Goal: Information Seeking & Learning: Find specific fact

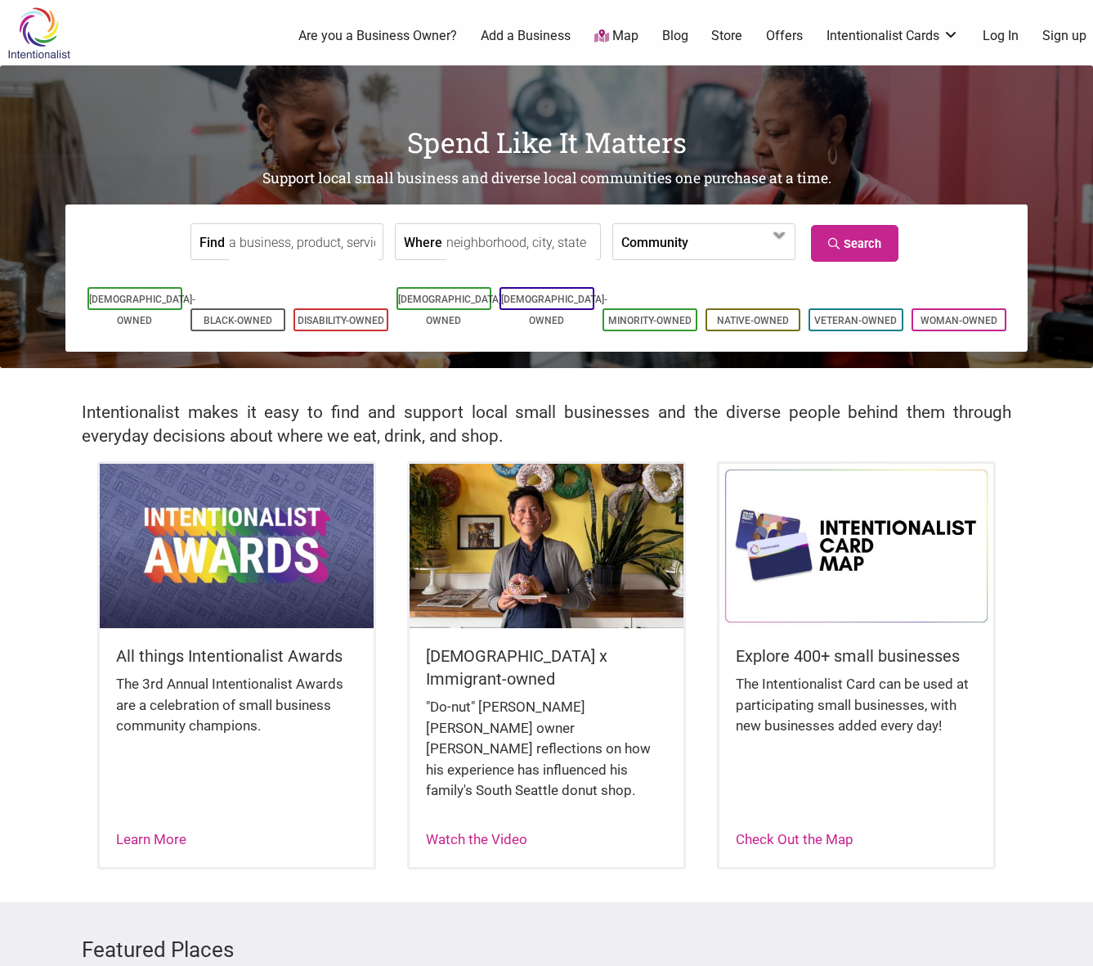
click at [318, 249] on input "Find" at bounding box center [304, 242] width 150 height 37
click at [311, 276] on div "Rojo's Mexican Food" at bounding box center [326, 279] width 179 height 31
type input "Rojo's Mexican Food"
click at [841, 254] on link "Search" at bounding box center [855, 243] width 88 height 37
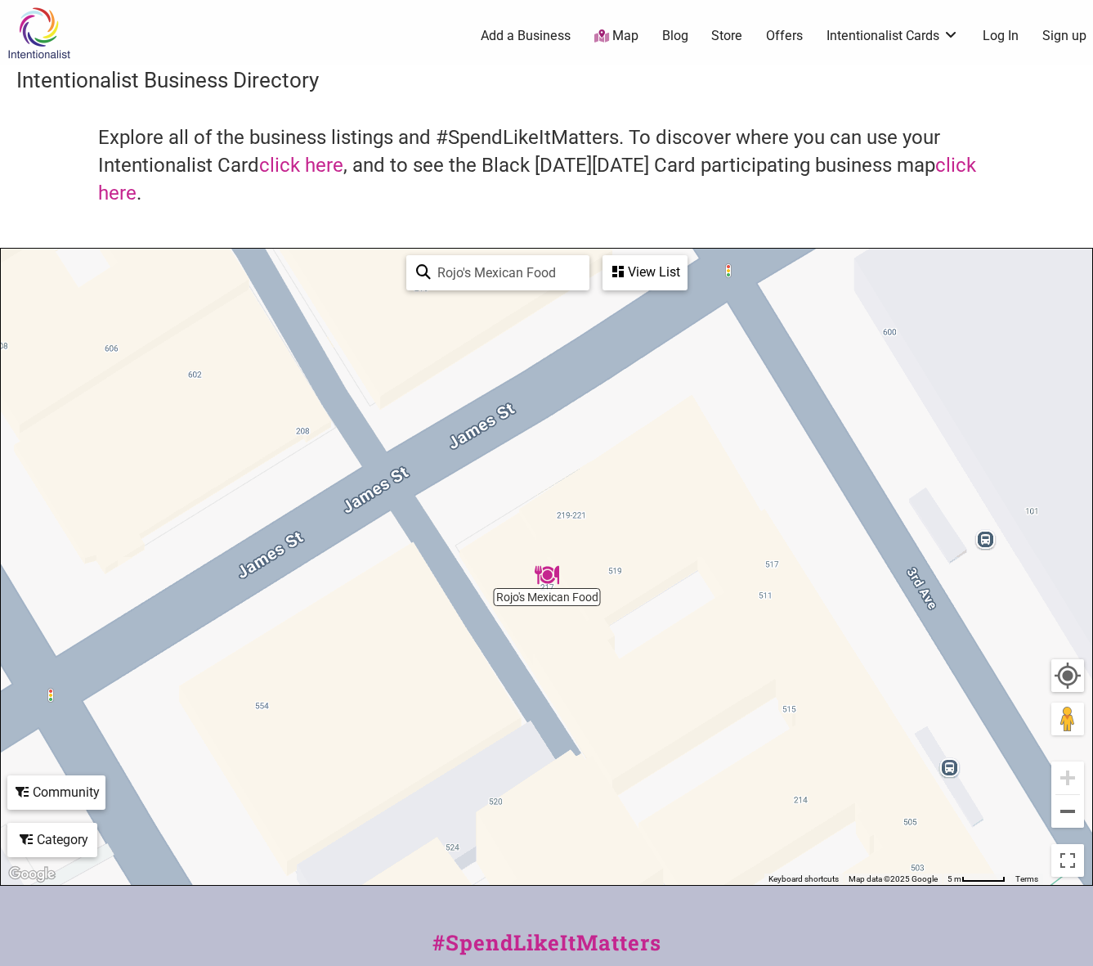
click at [561, 586] on div "To navigate, press the arrow keys." at bounding box center [547, 567] width 1092 height 636
click at [545, 571] on img "Rojo's Mexican Food" at bounding box center [547, 575] width 25 height 25
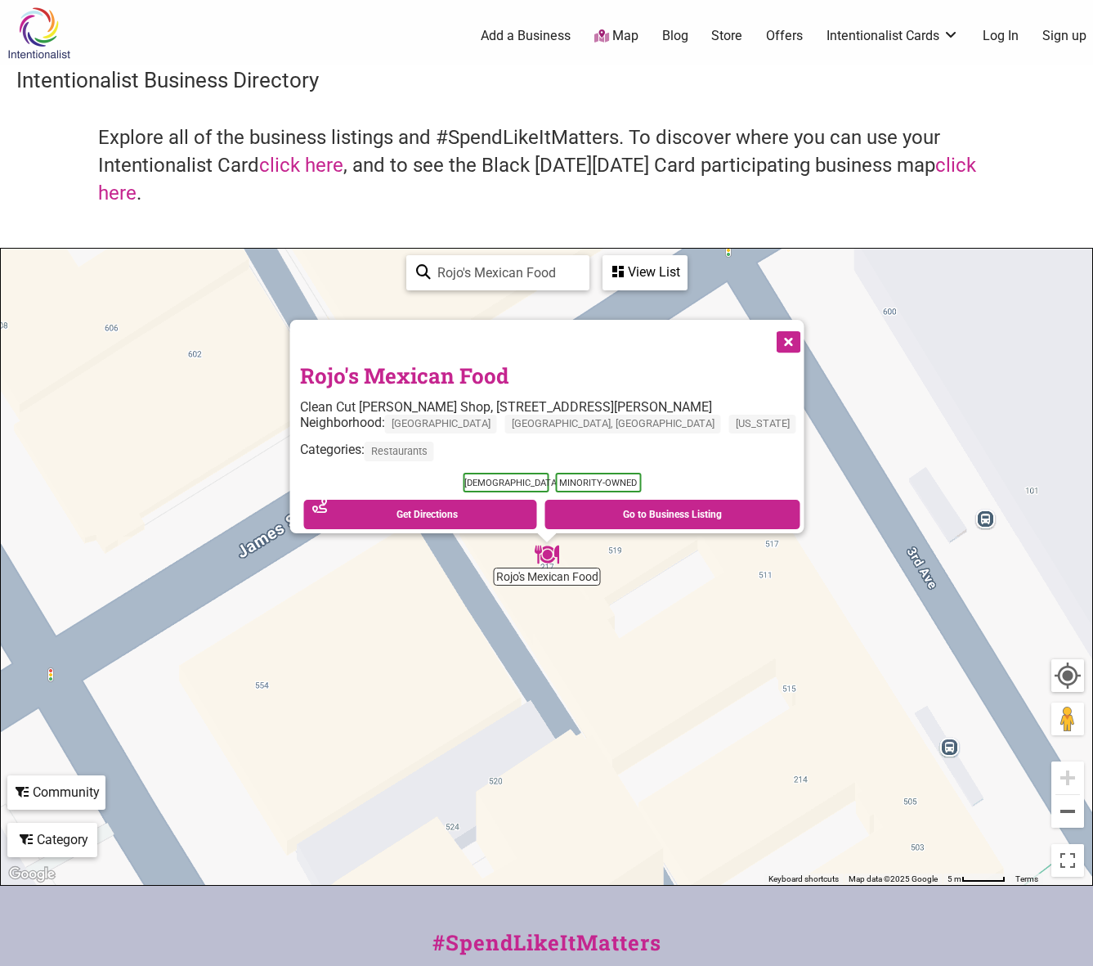
click at [247, 77] on h3 "Intentionalist Business Directory" at bounding box center [546, 79] width 1061 height 29
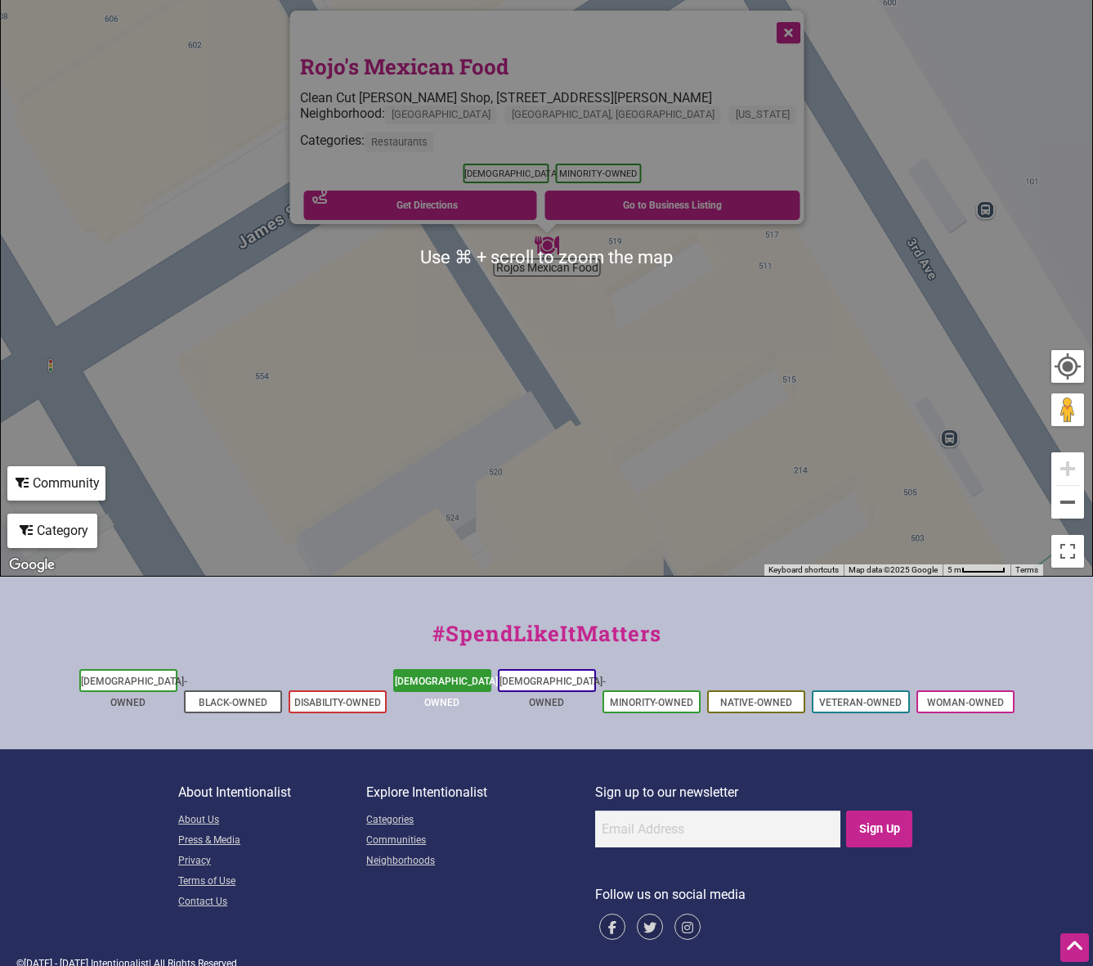
click at [445, 679] on link "[DEMOGRAPHIC_DATA]-Owned" at bounding box center [448, 691] width 106 height 33
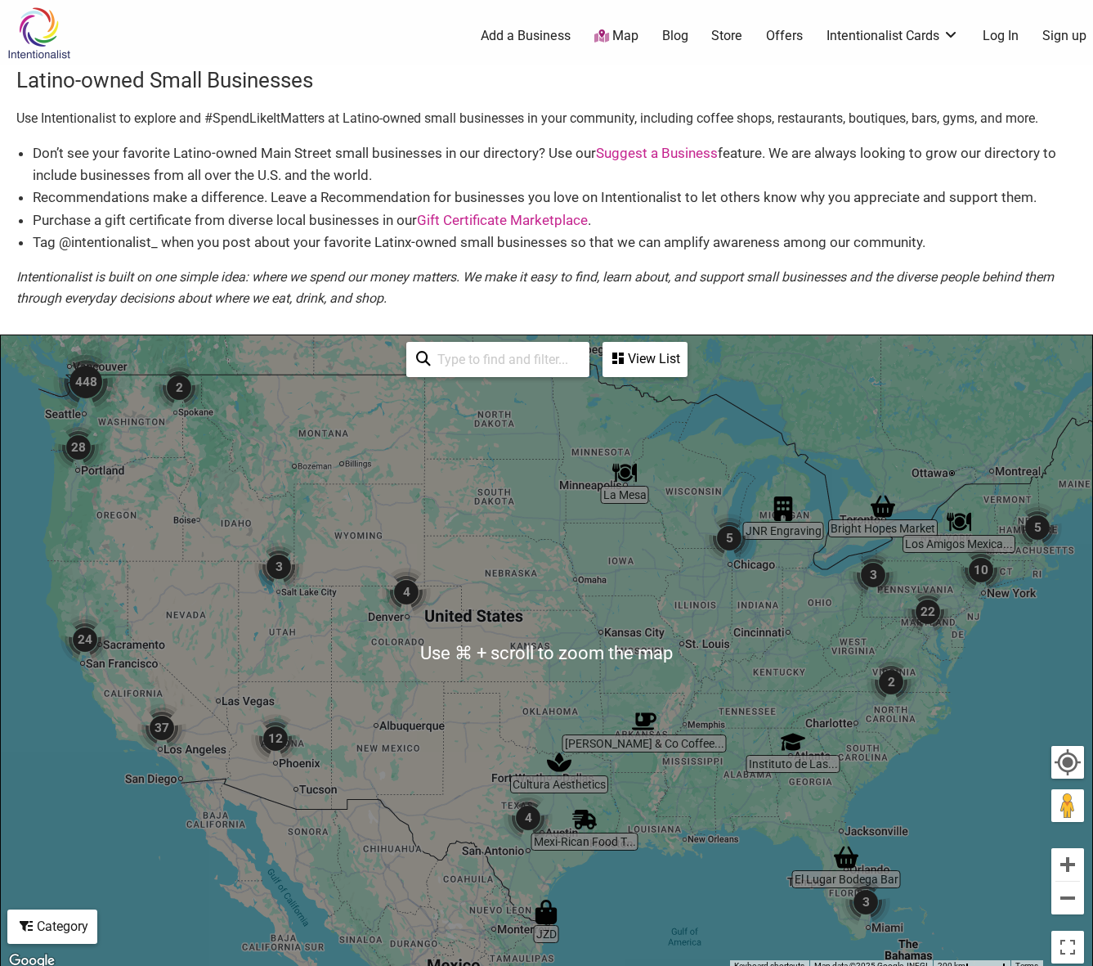
click at [519, 367] on input "search" at bounding box center [505, 359] width 149 height 32
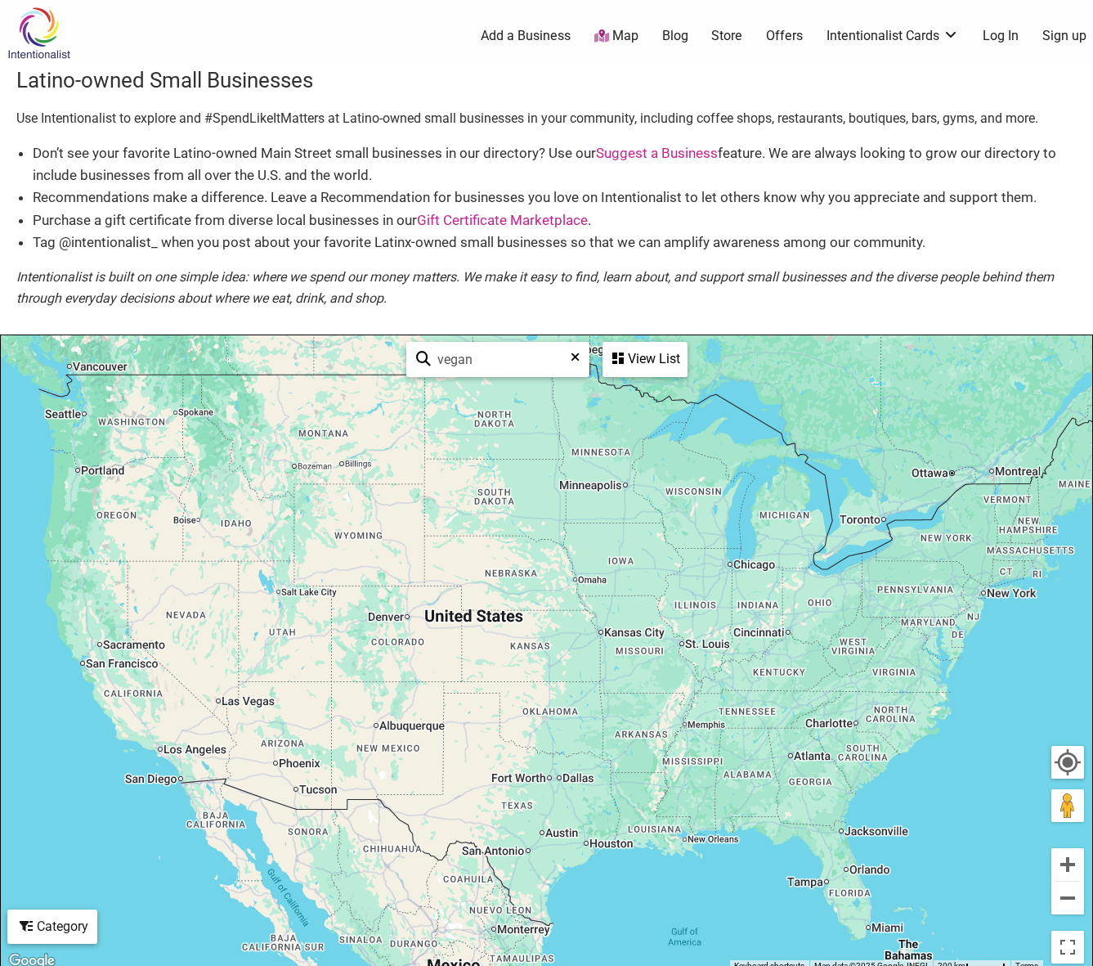
click at [654, 360] on div "View List" at bounding box center [645, 358] width 82 height 31
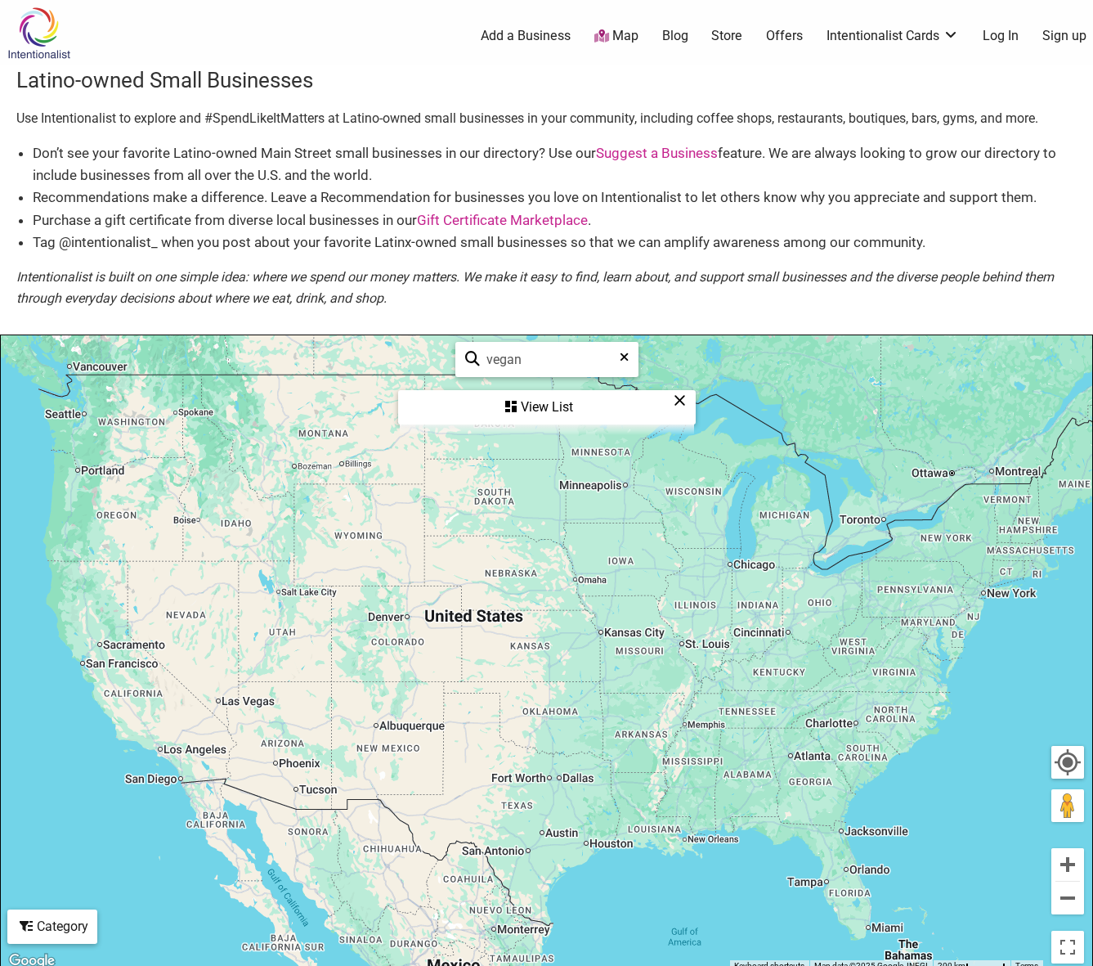
click at [569, 356] on input "vegan" at bounding box center [554, 359] width 148 height 32
type input "plant-based"
click at [558, 402] on div "View List" at bounding box center [547, 407] width 294 height 31
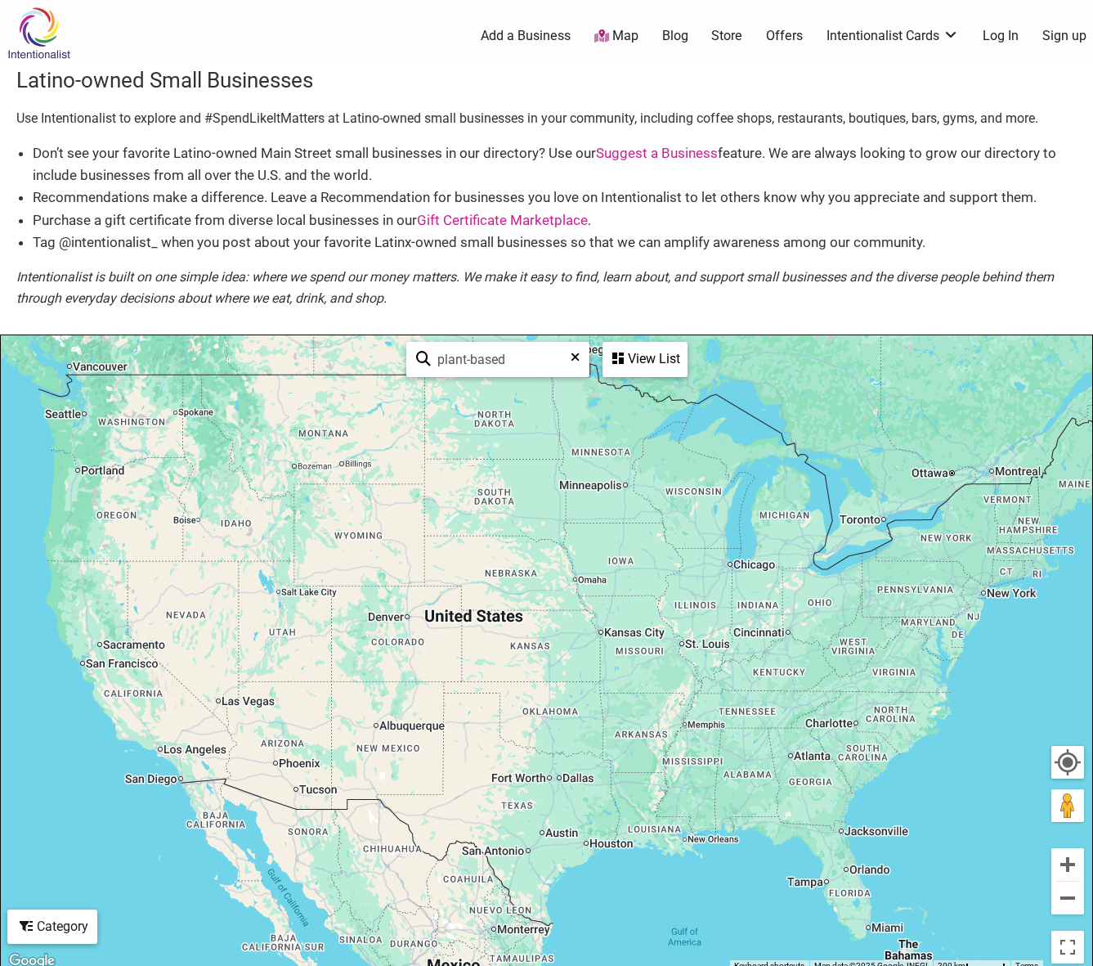
click at [527, 363] on input "plant-based" at bounding box center [505, 359] width 148 height 32
click at [644, 361] on div "View List" at bounding box center [645, 358] width 82 height 31
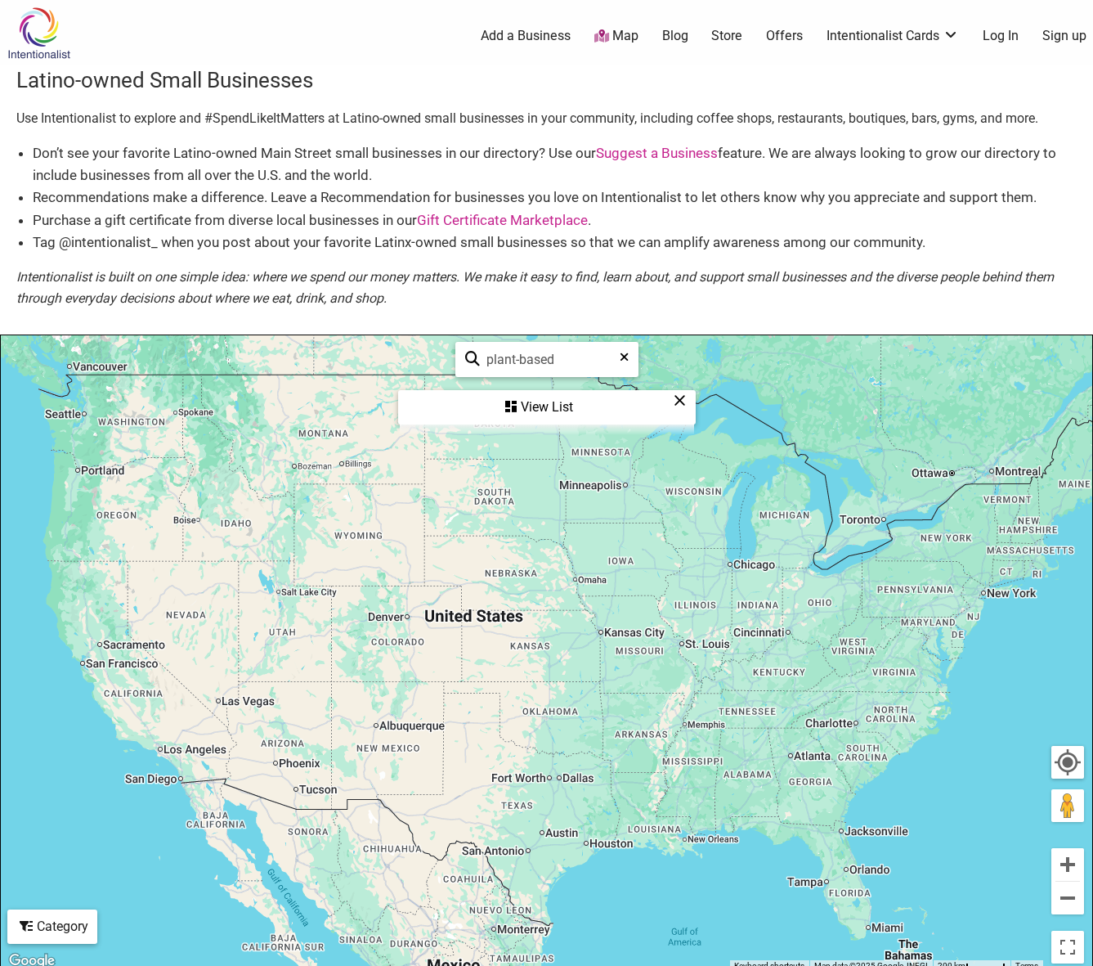
click at [623, 358] on icon at bounding box center [624, 363] width 9 height 25
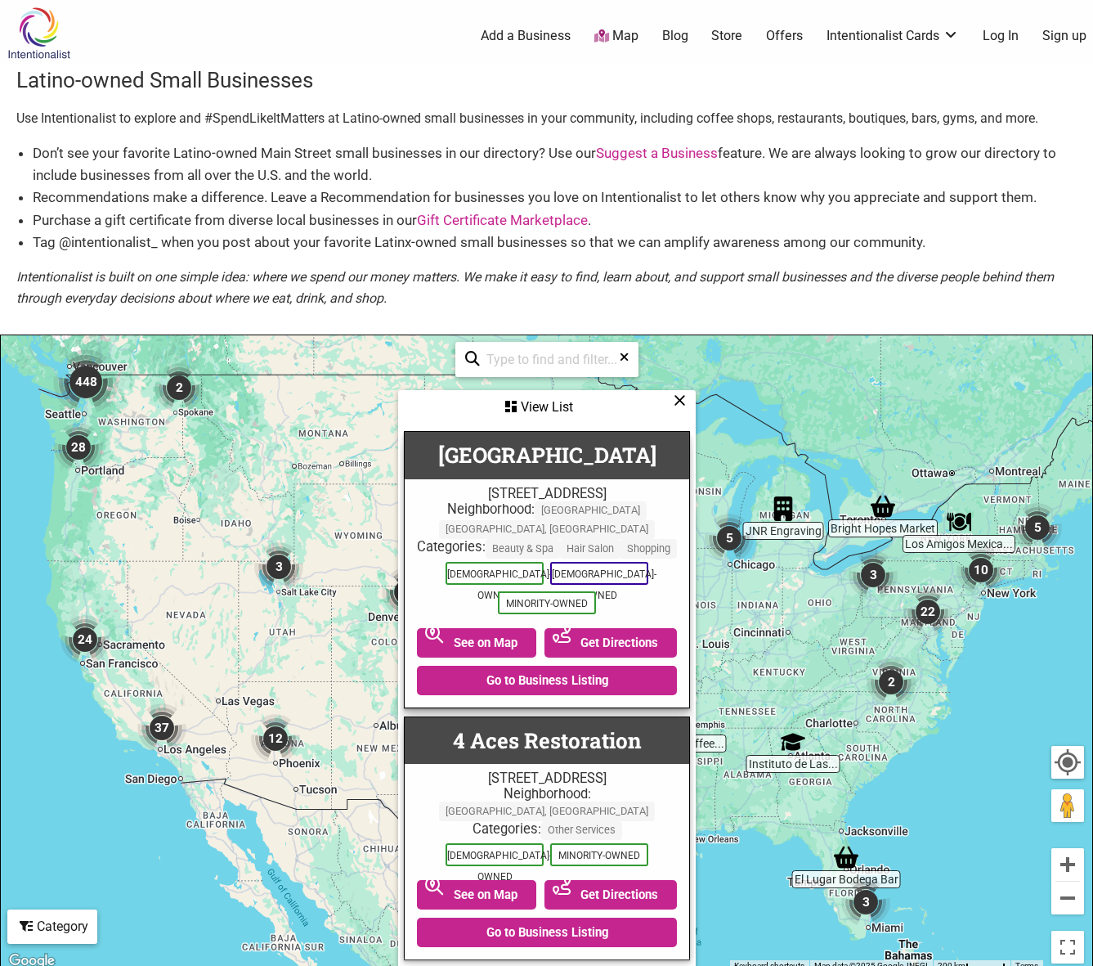
click at [585, 353] on input "search" at bounding box center [554, 359] width 148 height 32
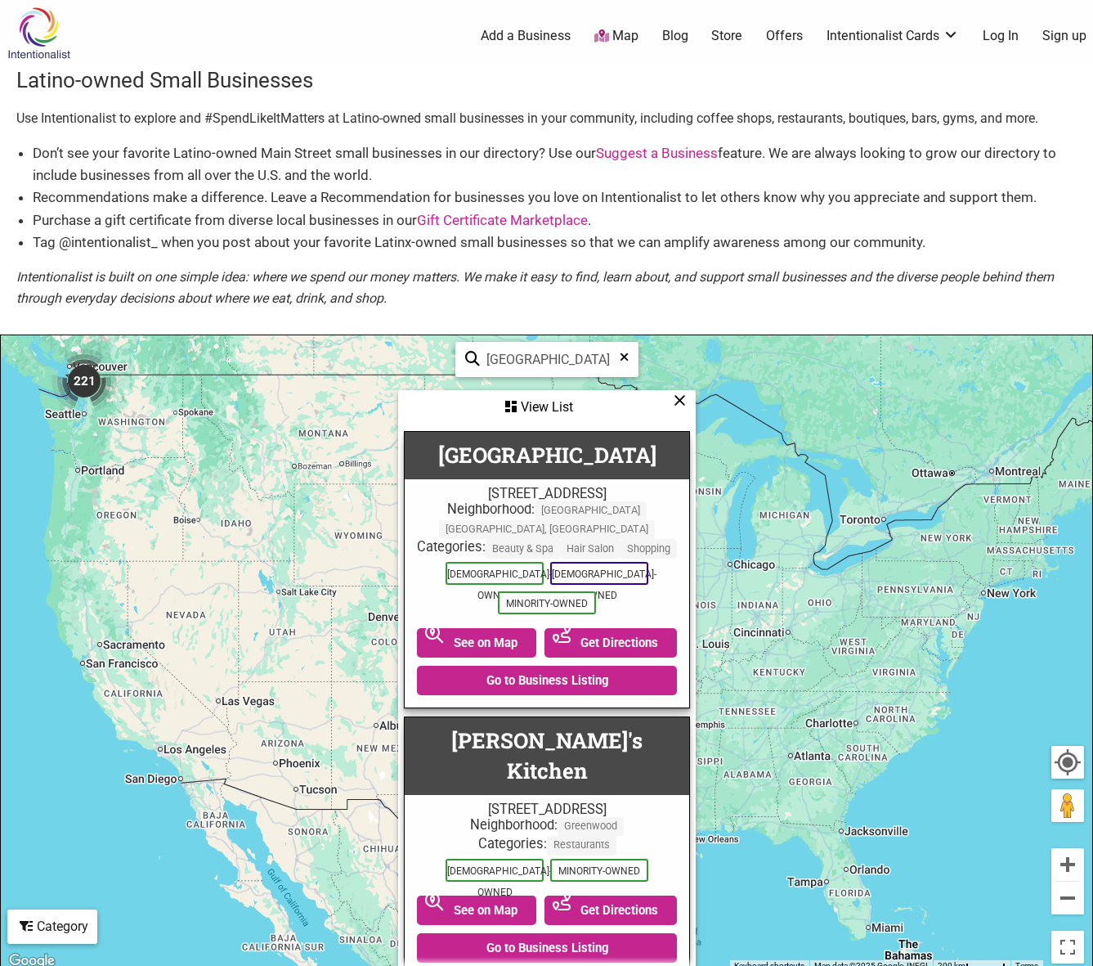
type input "seattle"
click at [39, 937] on div "Category" at bounding box center [52, 926] width 87 height 31
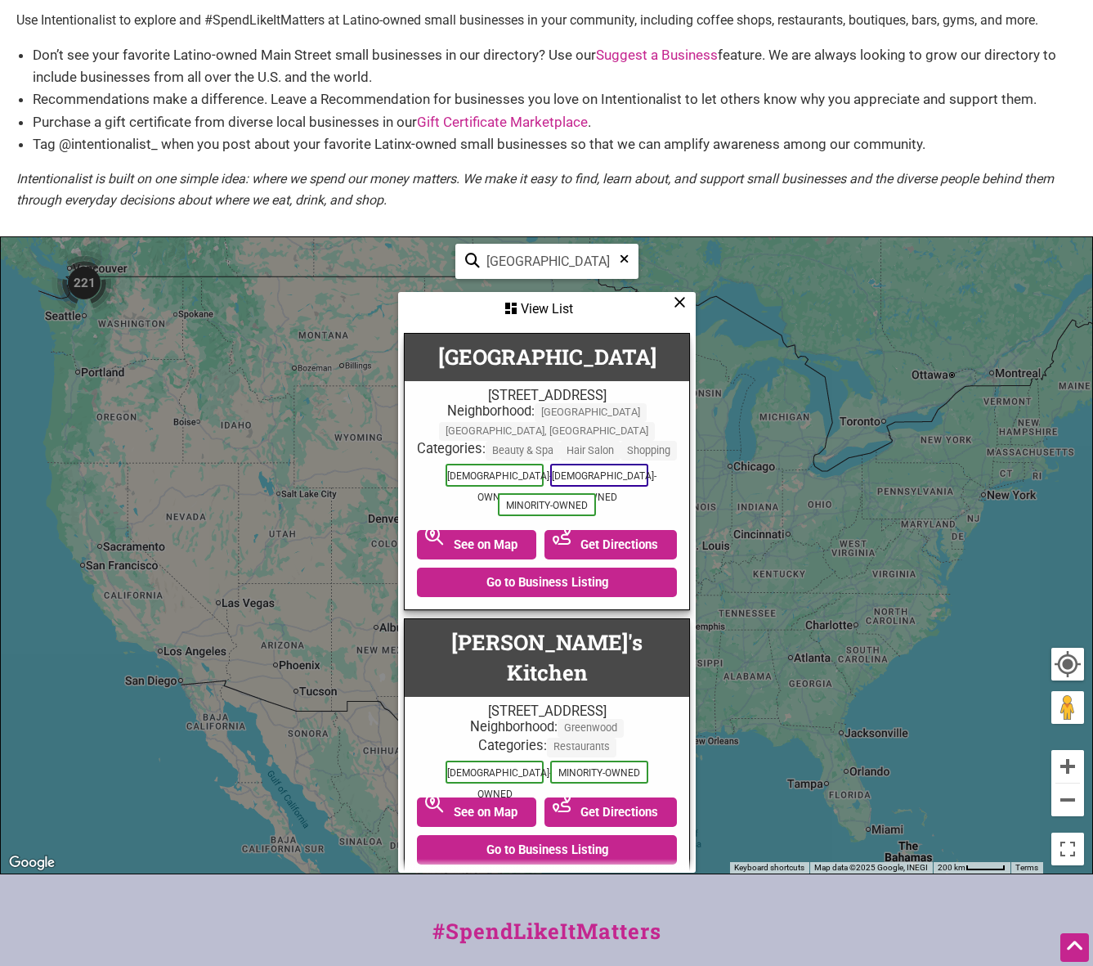
scroll to position [95, 0]
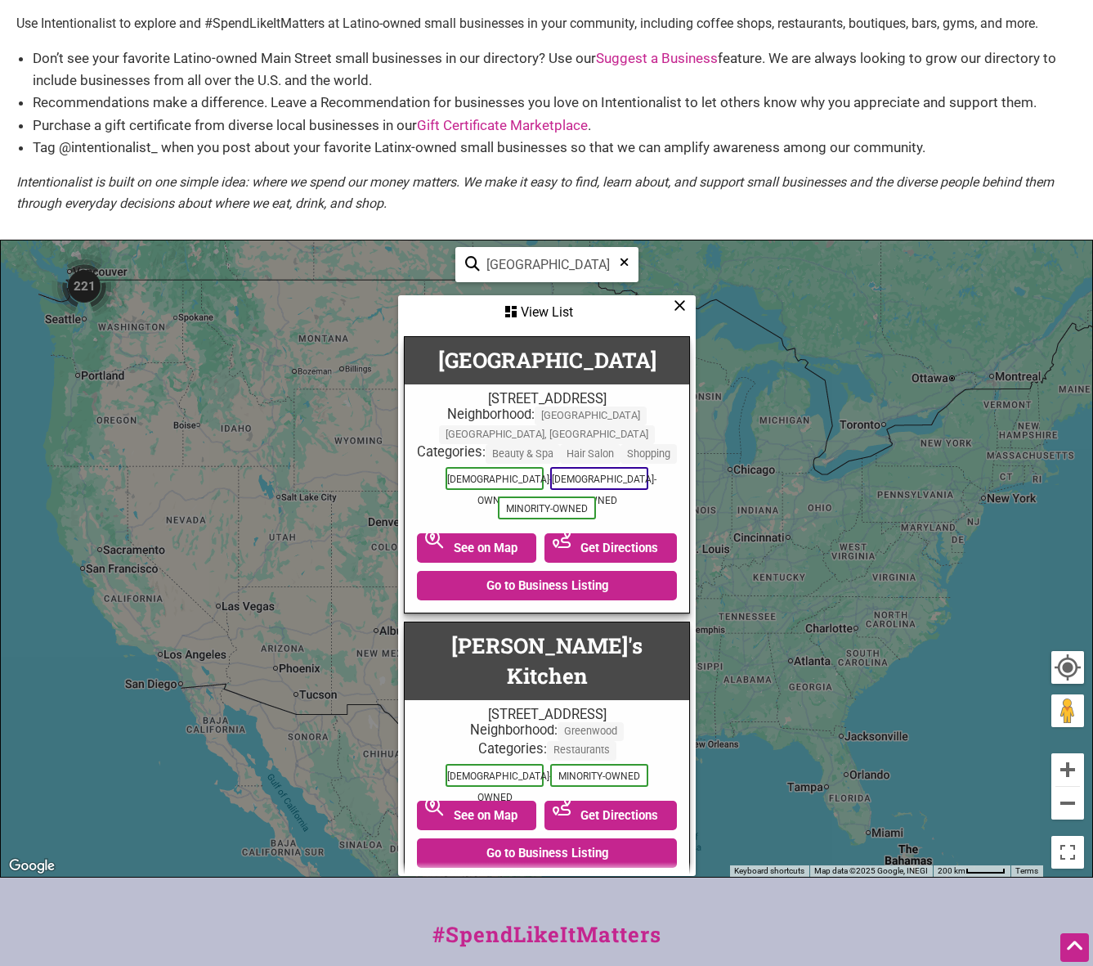
click at [673, 316] on div "View List" at bounding box center [547, 312] width 294 height 31
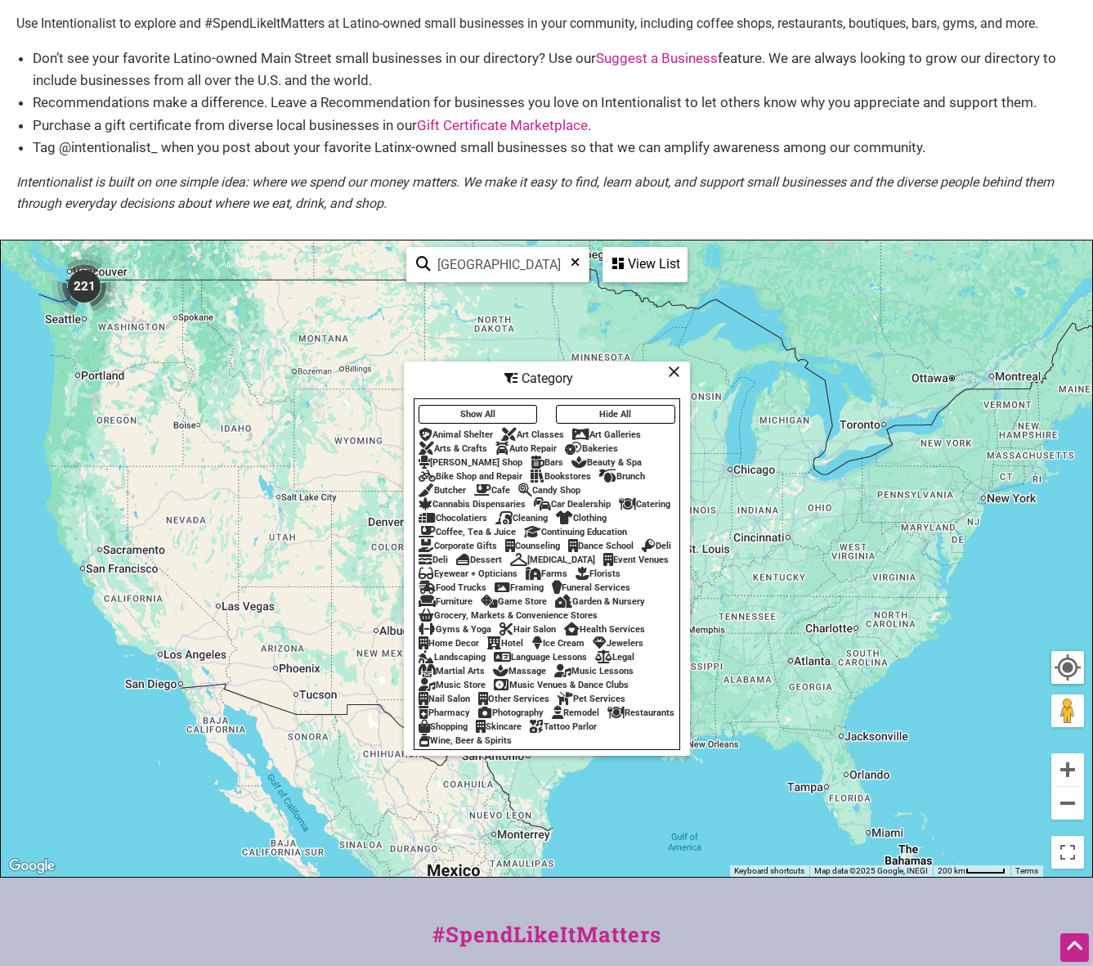
click at [604, 411] on button "Hide All" at bounding box center [615, 414] width 119 height 19
click at [562, 649] on div "Ice Cream" at bounding box center [558, 643] width 53 height 11
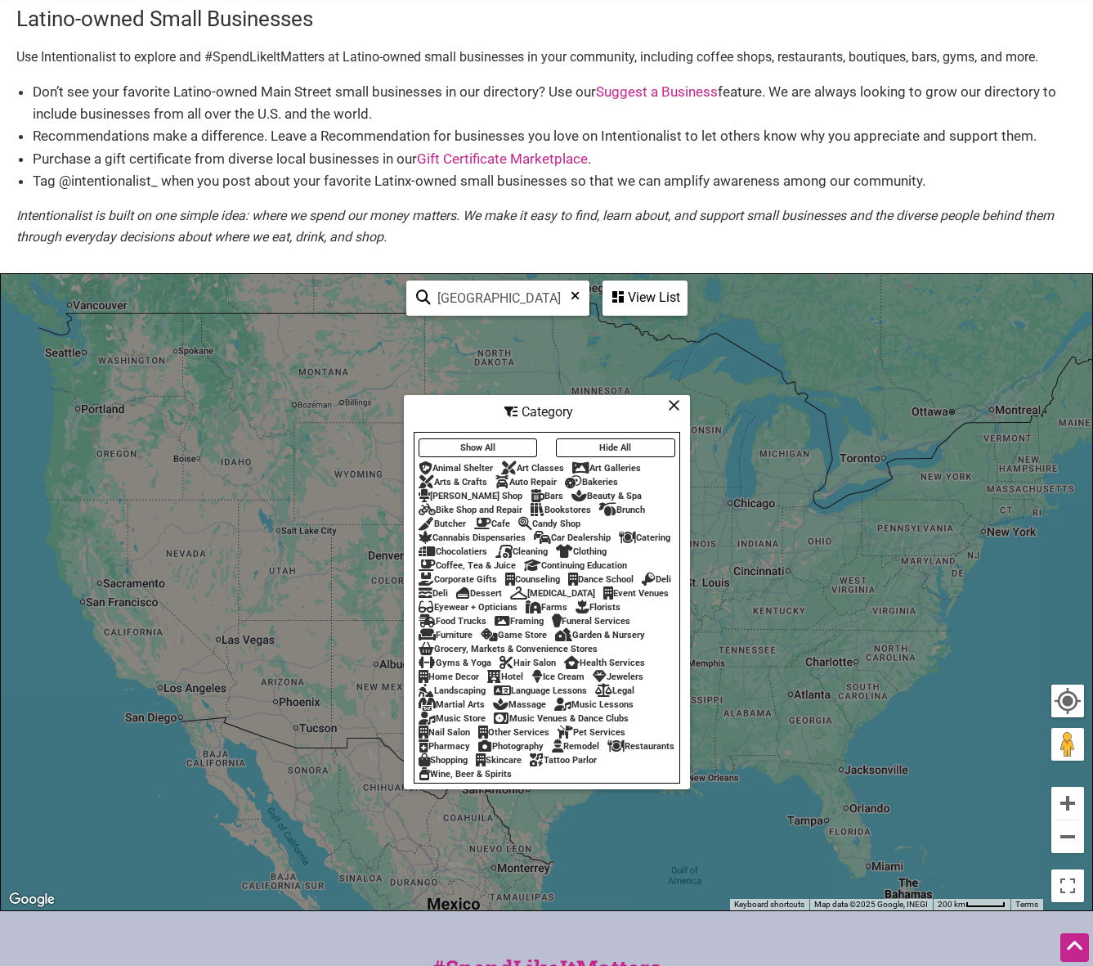
scroll to position [0, 0]
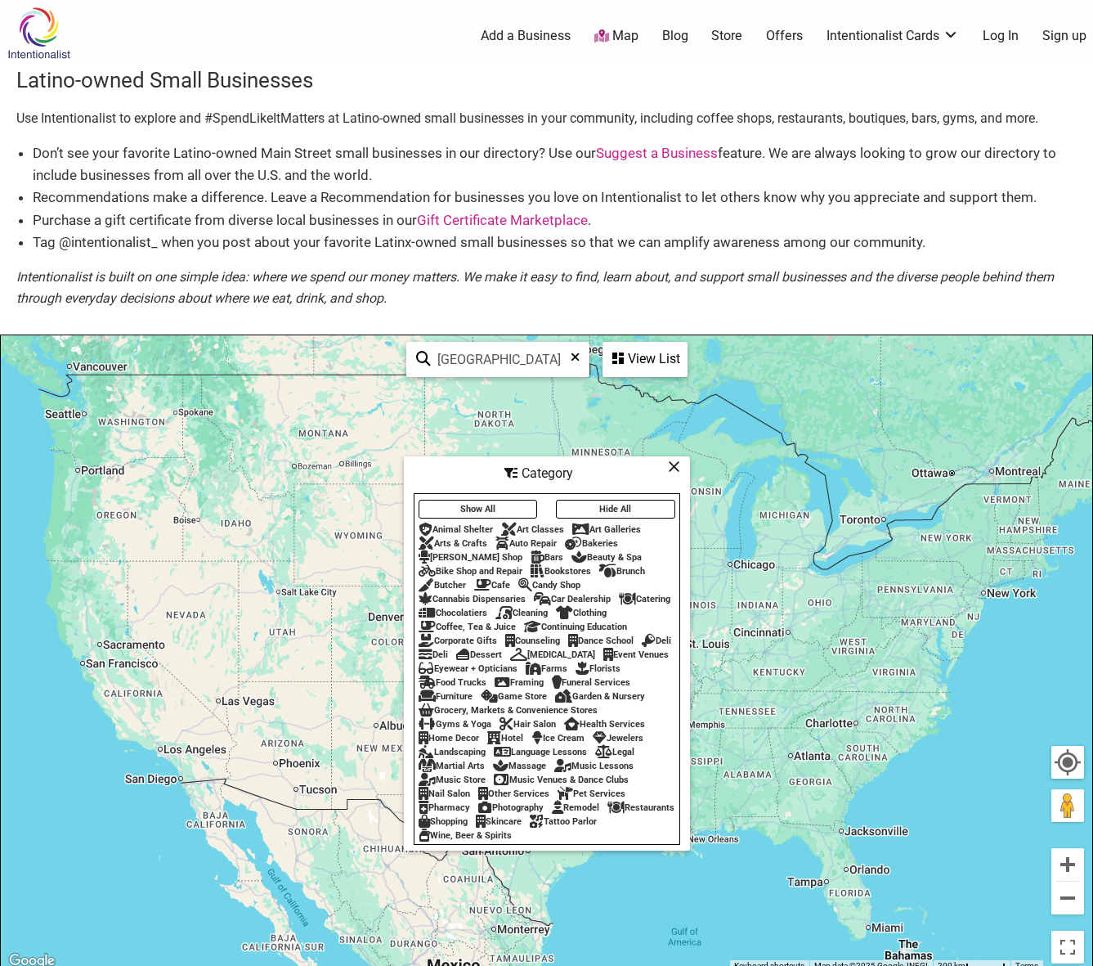
click at [38, 40] on img at bounding box center [39, 33] width 78 height 53
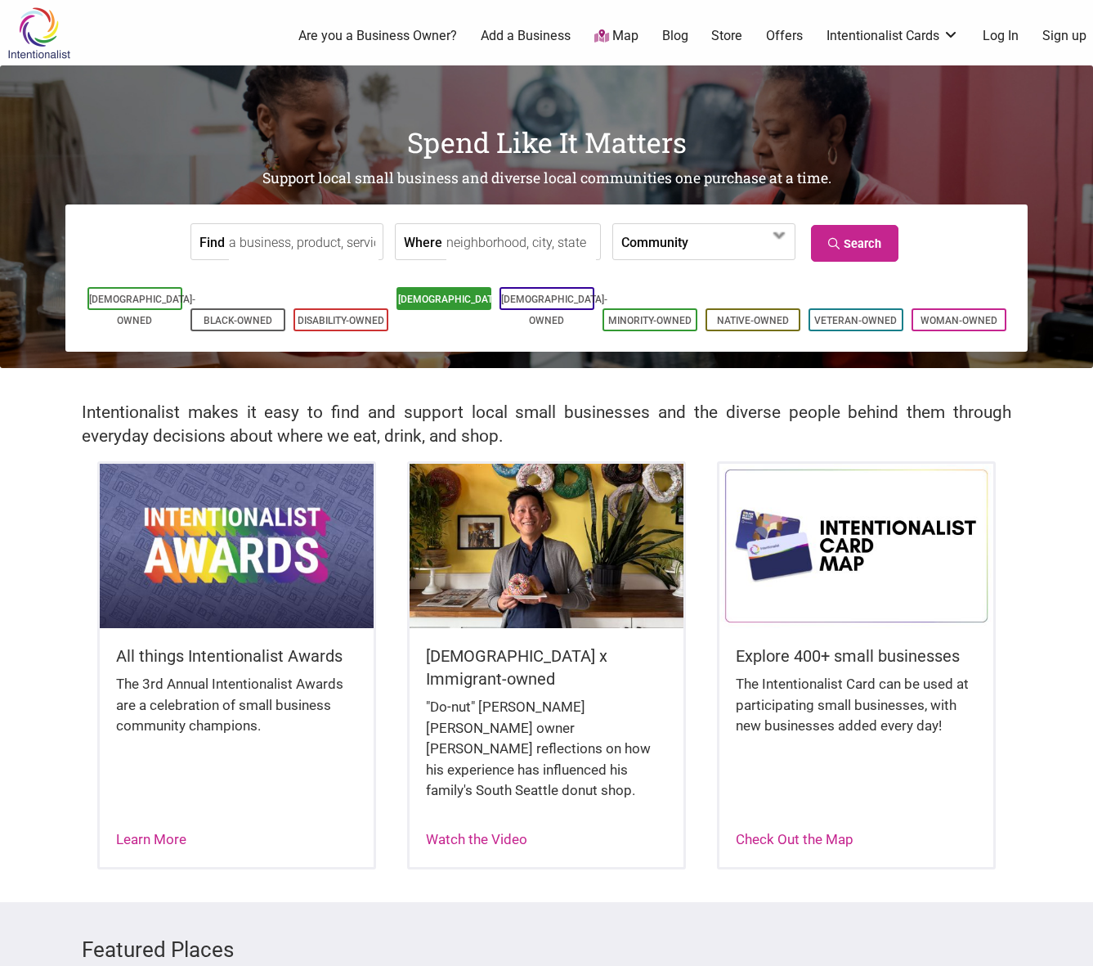
click at [424, 305] on link "[DEMOGRAPHIC_DATA]-Owned" at bounding box center [451, 310] width 106 height 33
click at [300, 245] on input "Find" at bounding box center [304, 242] width 150 height 37
click at [447, 237] on input "Where" at bounding box center [522, 242] width 150 height 37
click at [700, 256] on span at bounding box center [735, 243] width 70 height 28
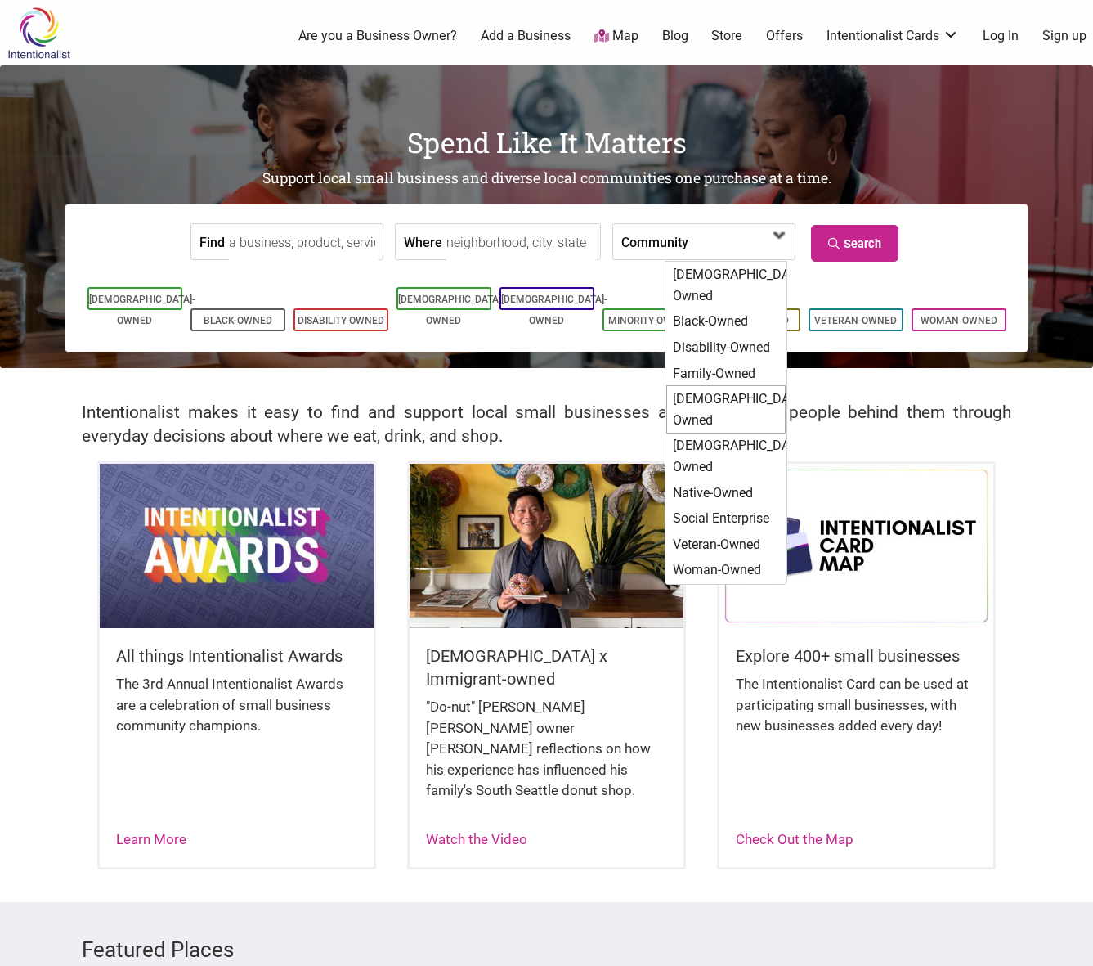
click at [700, 385] on div "[DEMOGRAPHIC_DATA]-Owned" at bounding box center [726, 409] width 119 height 48
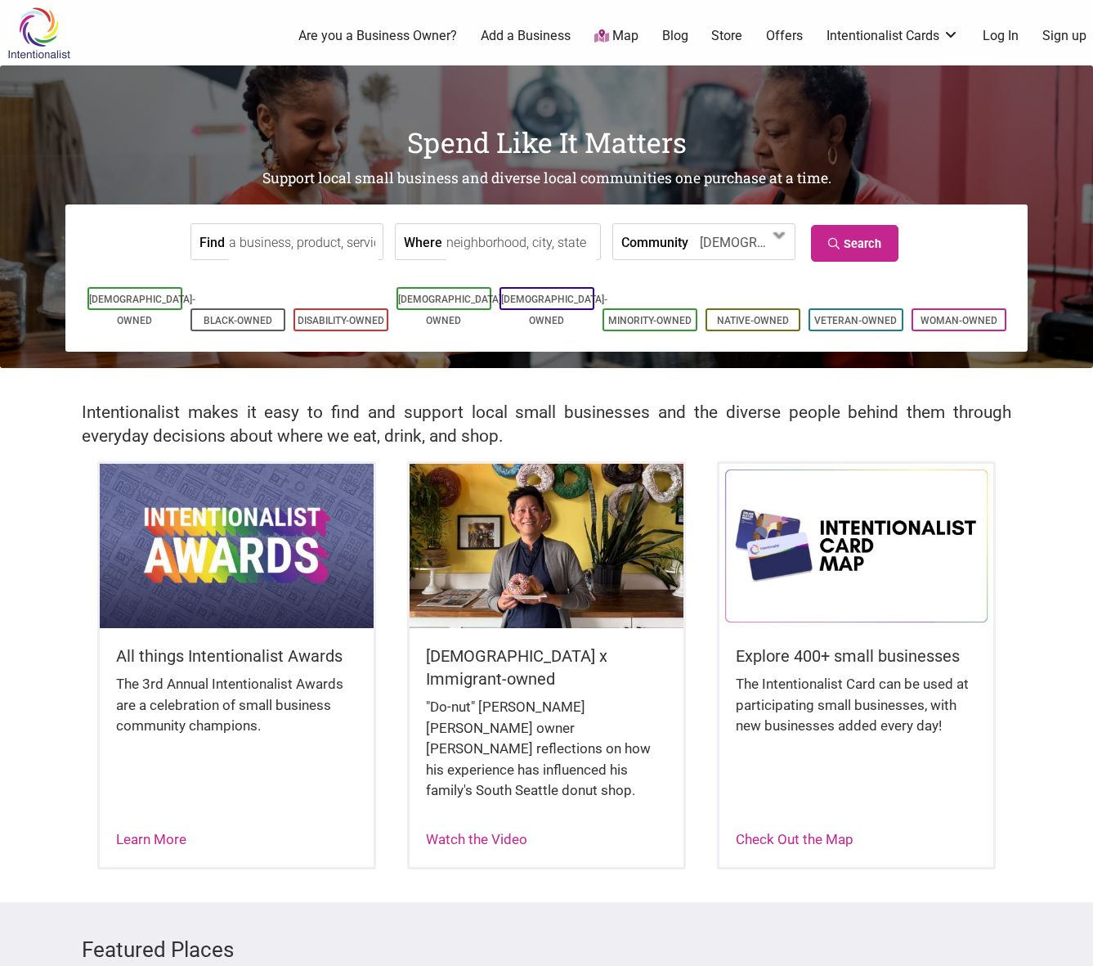
click at [496, 245] on input "Where" at bounding box center [522, 242] width 150 height 37
type input "Seattle, WA, USA"
click at [302, 241] on input "Find" at bounding box center [304, 242] width 150 height 37
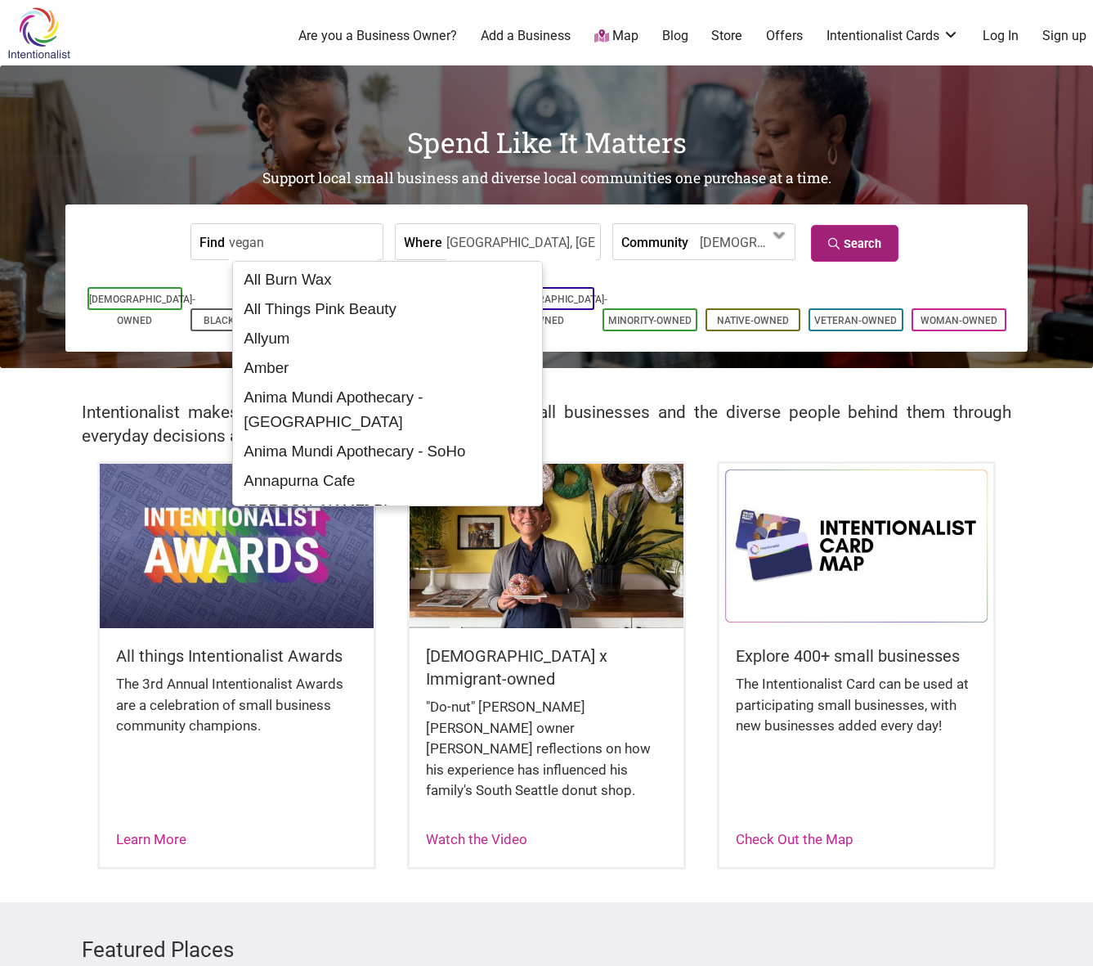
type input "vegan"
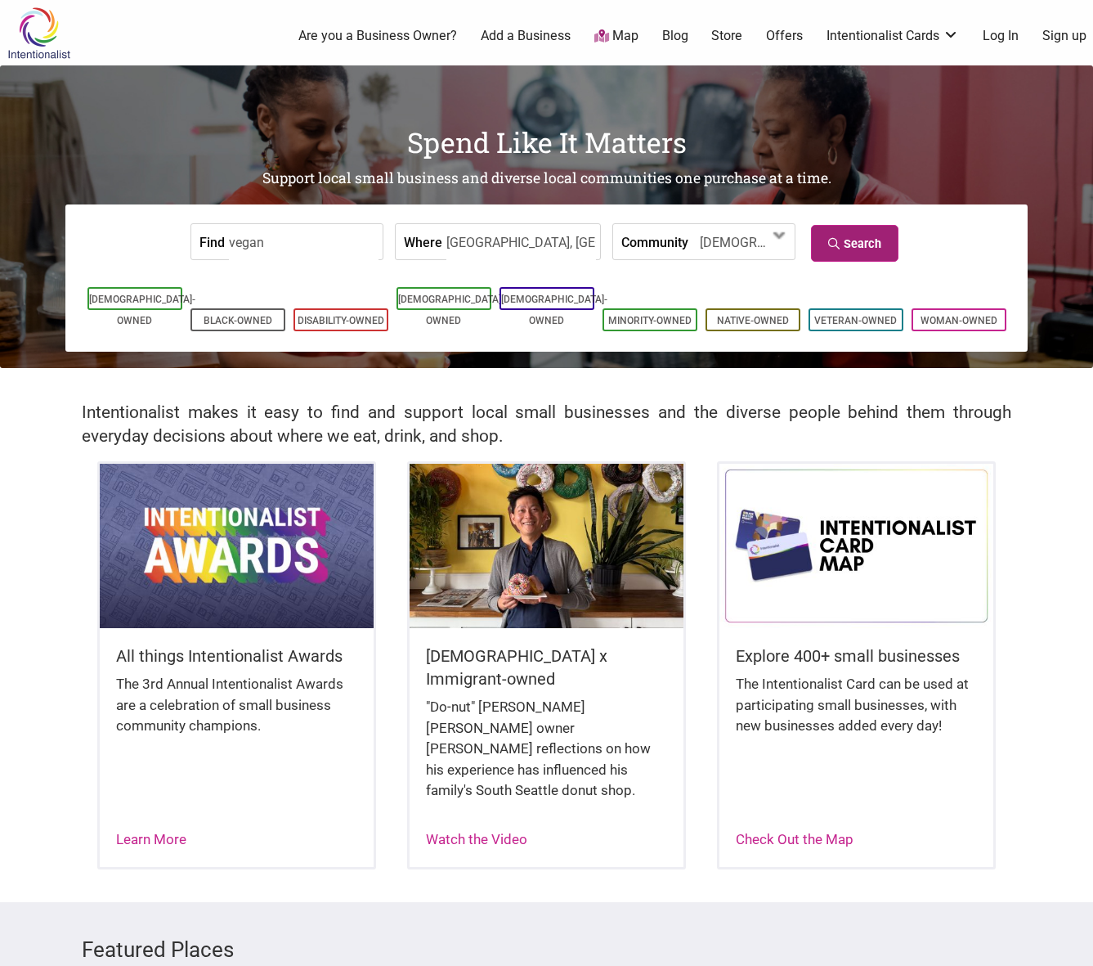
click at [852, 241] on link "Search" at bounding box center [855, 243] width 88 height 37
click at [289, 234] on input "vegan" at bounding box center [304, 242] width 150 height 37
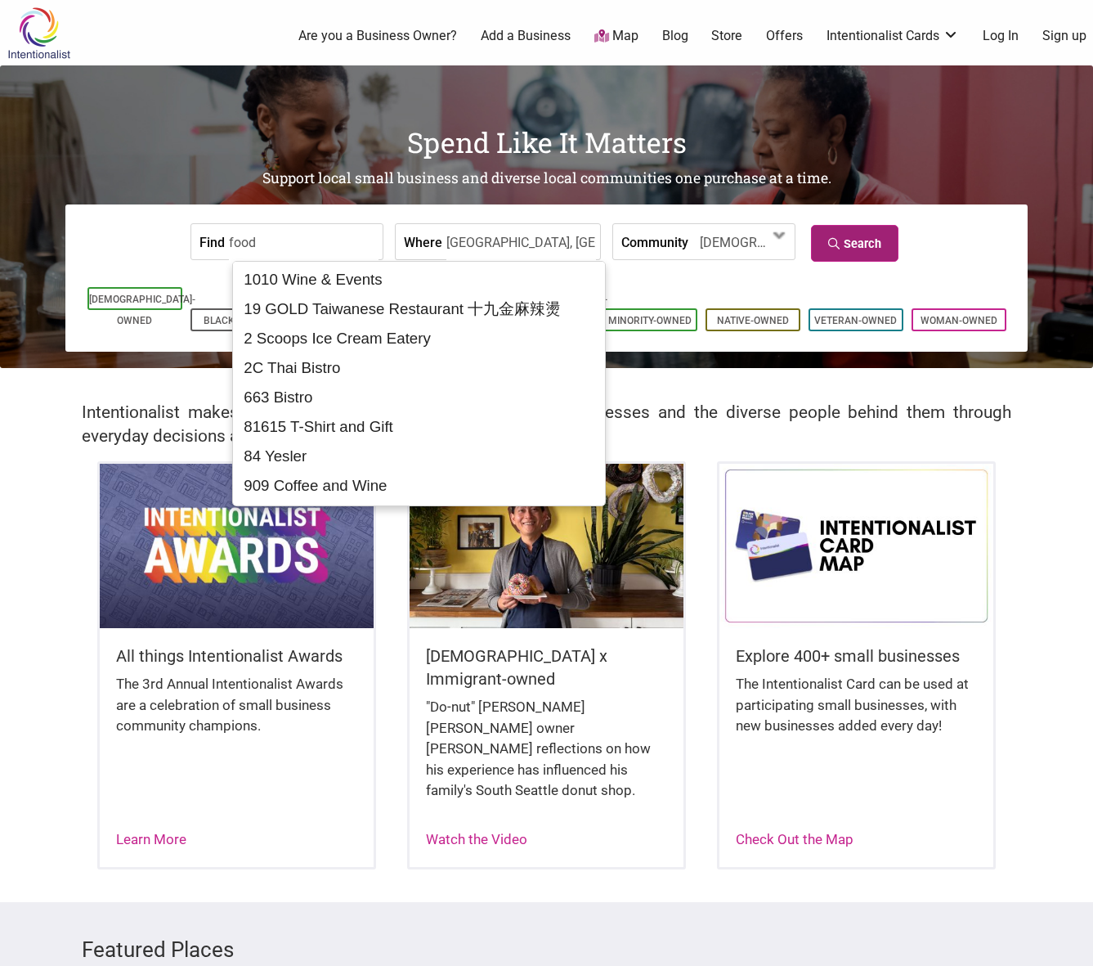
type input "food"
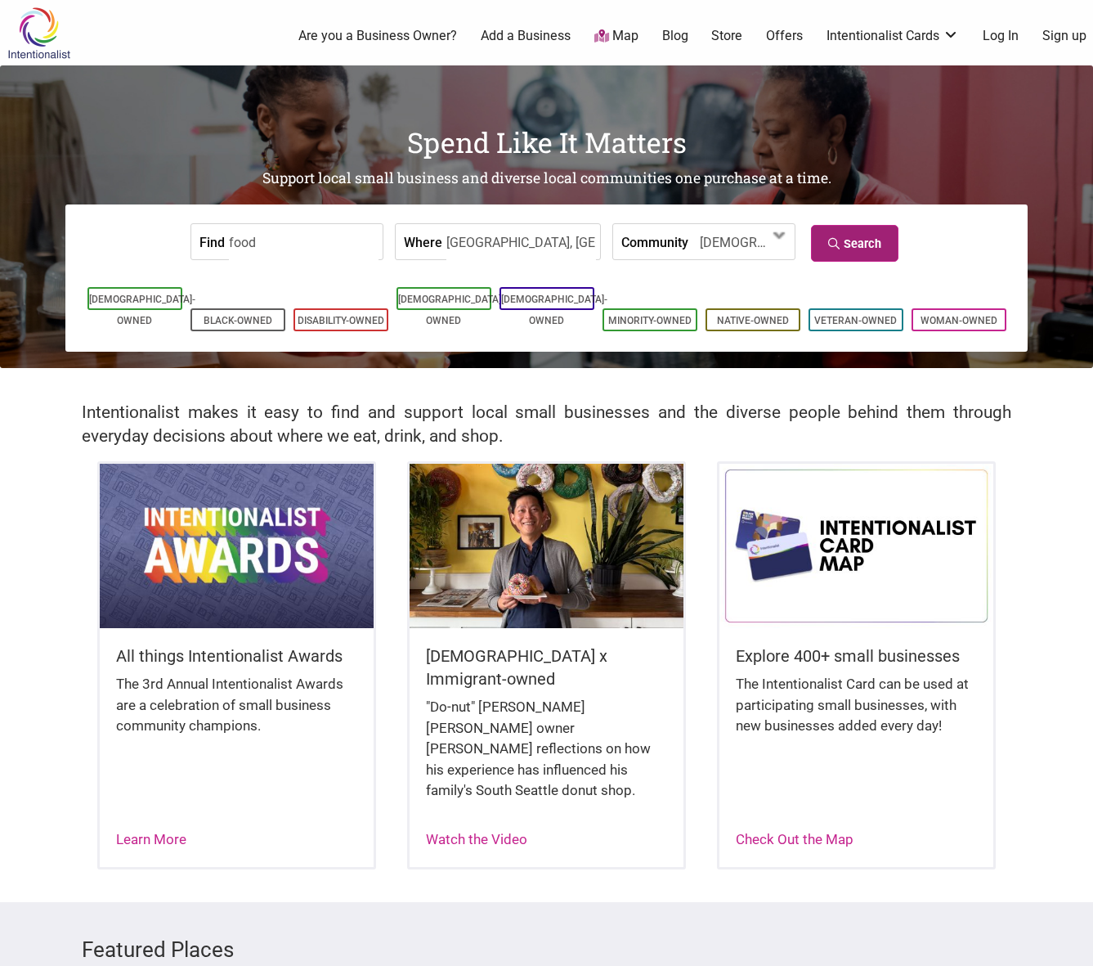
click at [840, 233] on link "Search" at bounding box center [855, 243] width 88 height 37
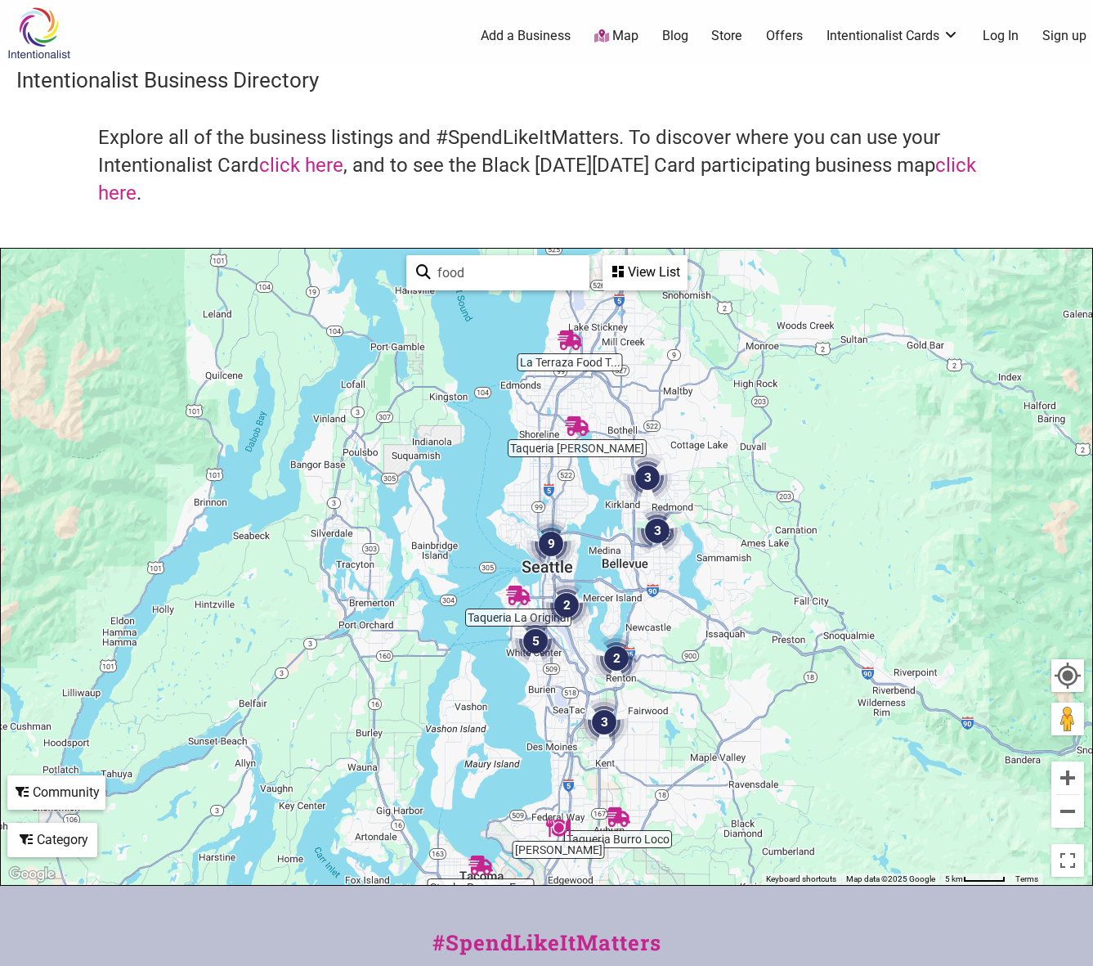
click at [649, 279] on div "View List" at bounding box center [645, 272] width 82 height 31
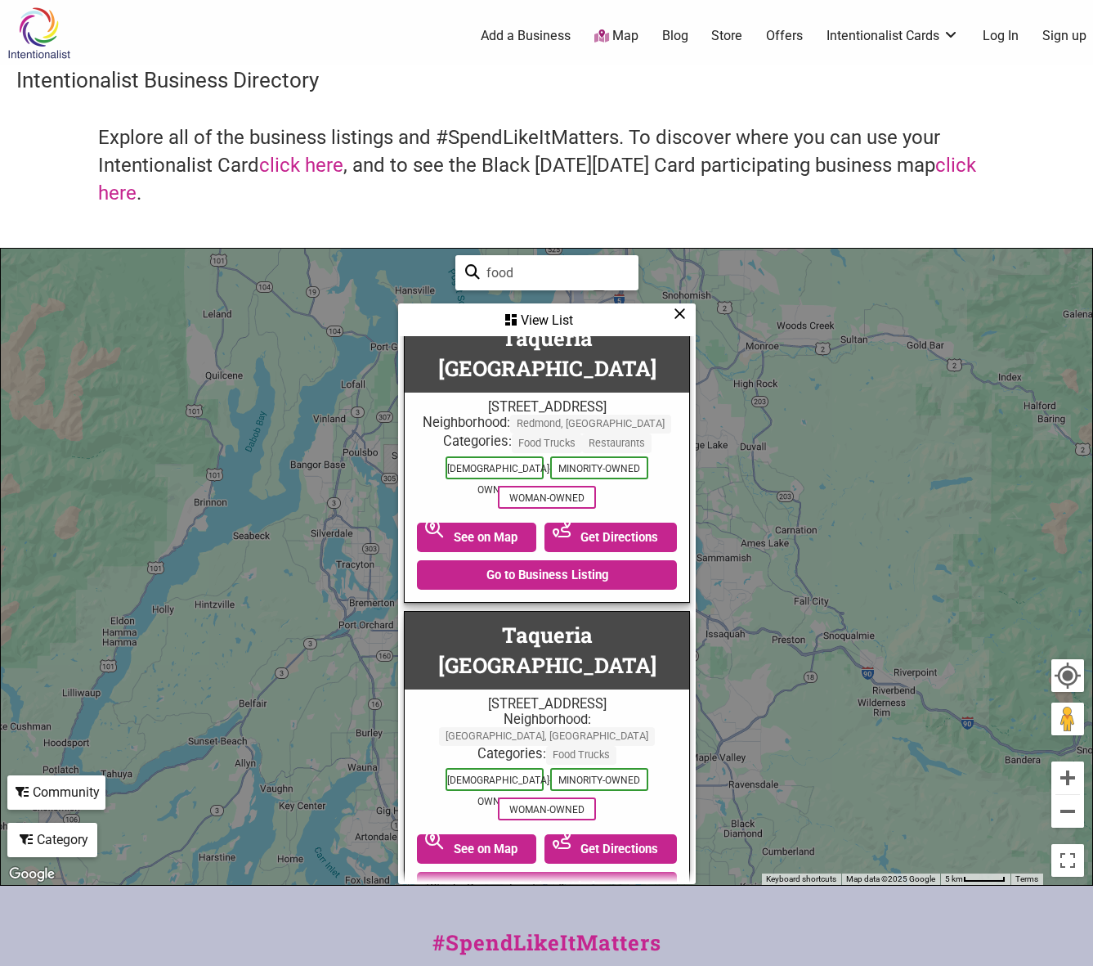
click at [524, 271] on input "food" at bounding box center [554, 273] width 149 height 32
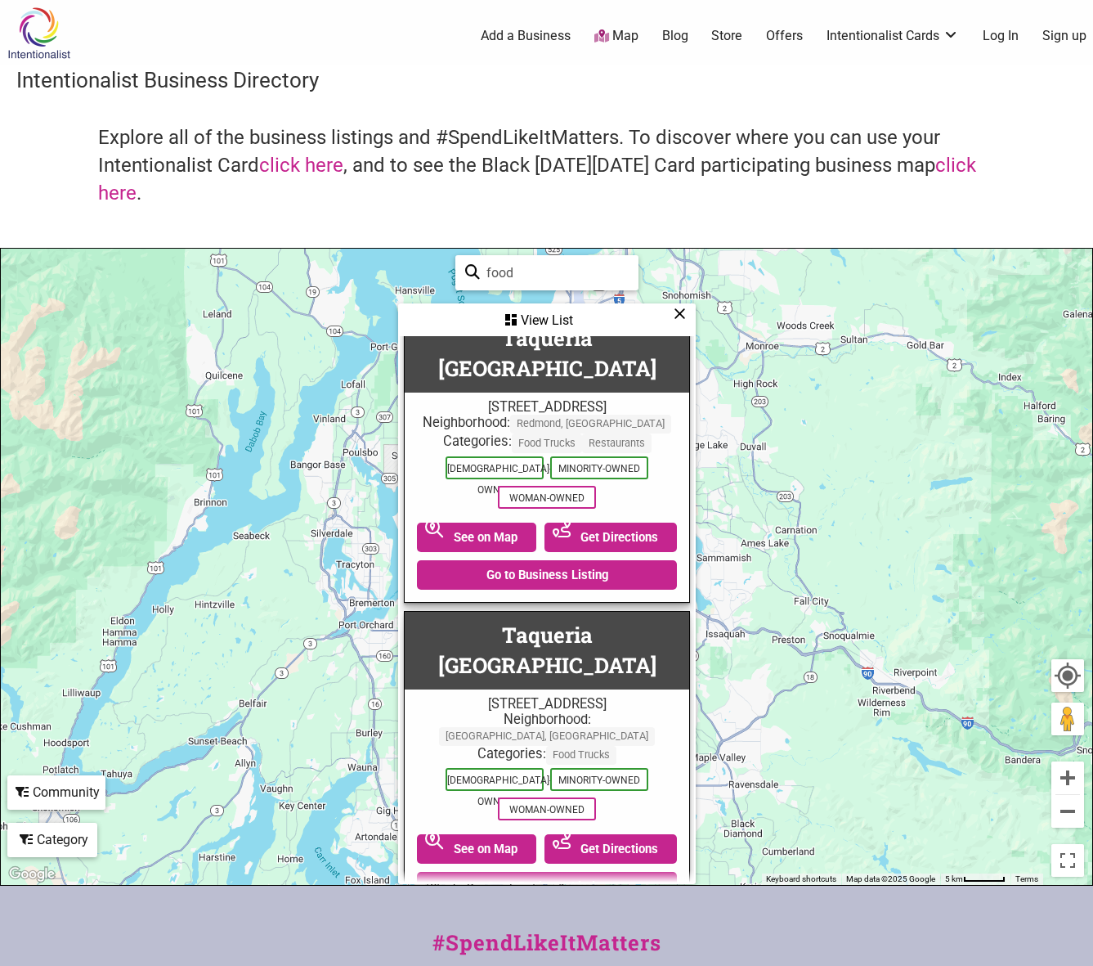
click at [50, 32] on img at bounding box center [39, 33] width 78 height 53
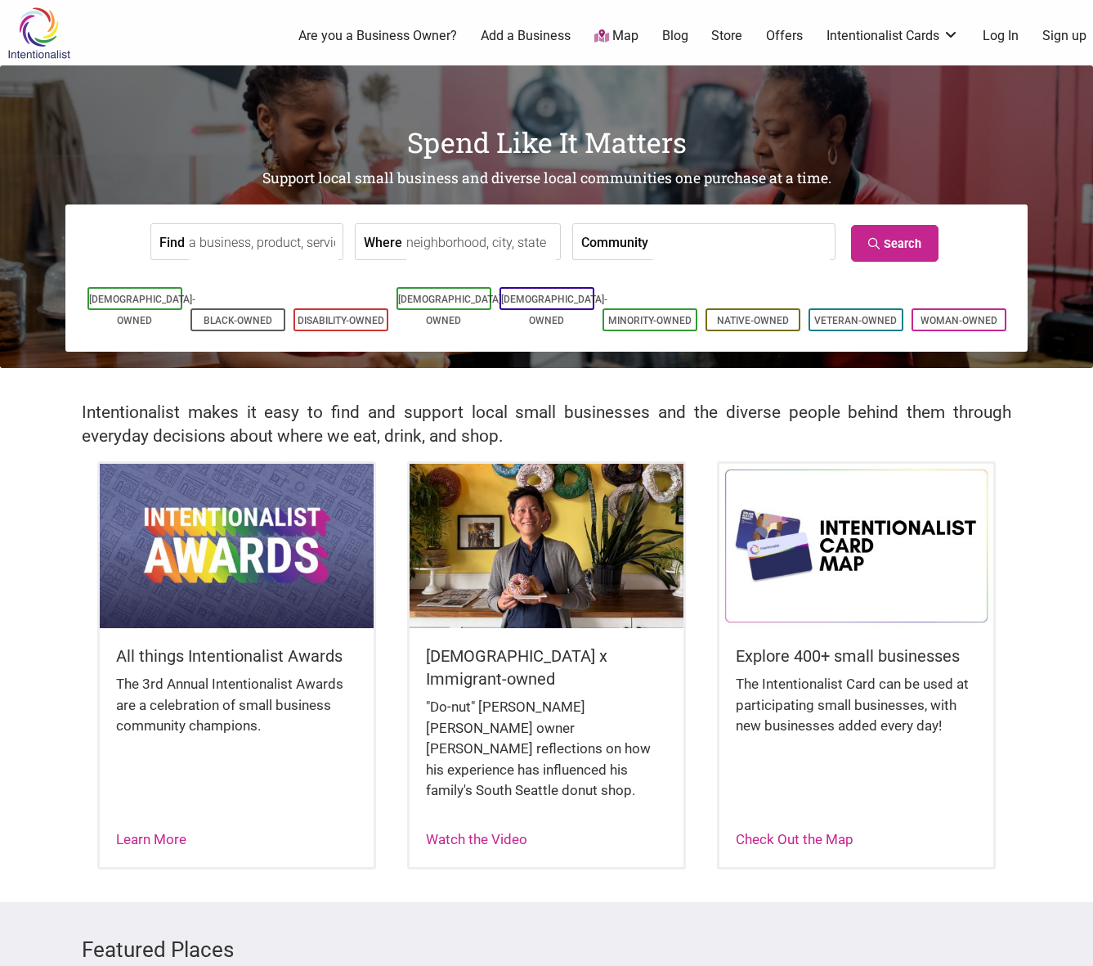
click at [339, 234] on input "Find" at bounding box center [264, 242] width 150 height 37
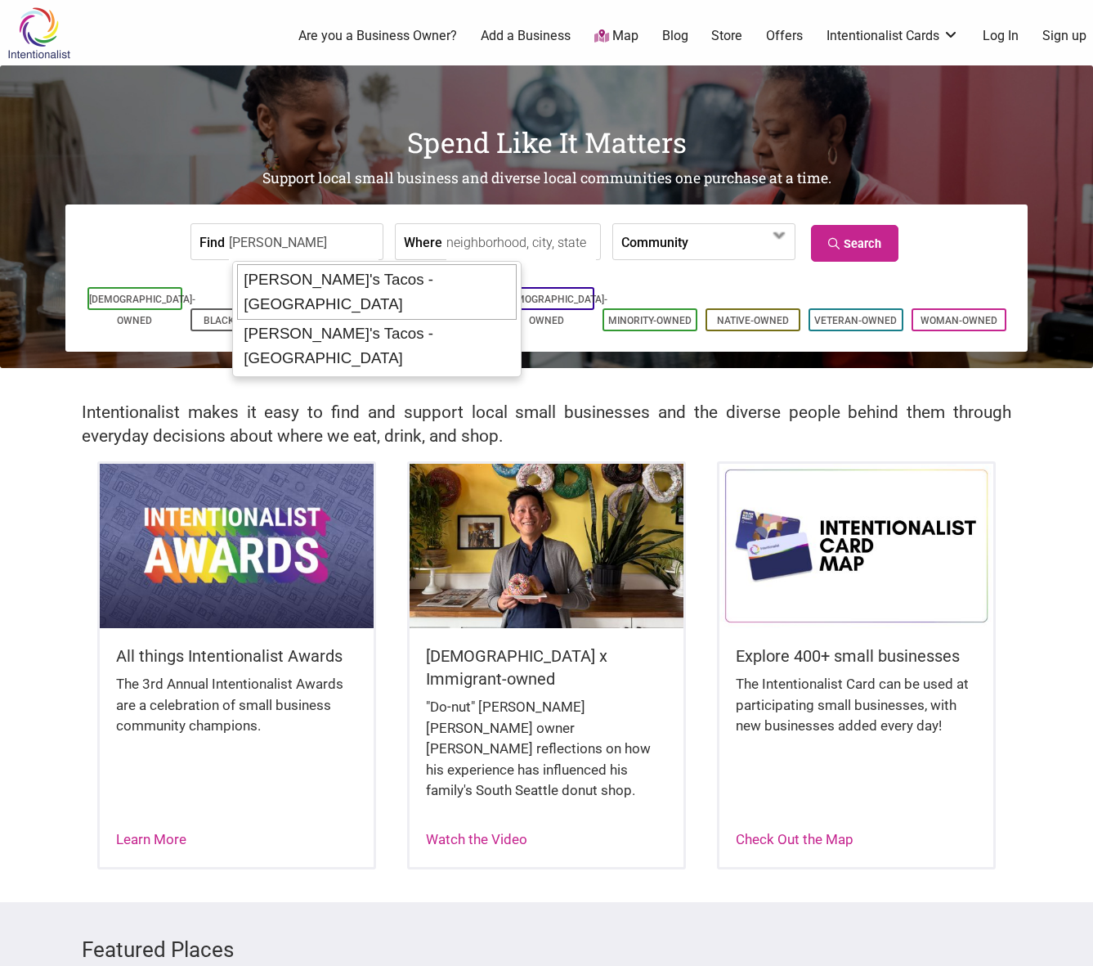
click at [394, 275] on div "[PERSON_NAME]'s Tacos - [GEOGRAPHIC_DATA]" at bounding box center [377, 292] width 280 height 56
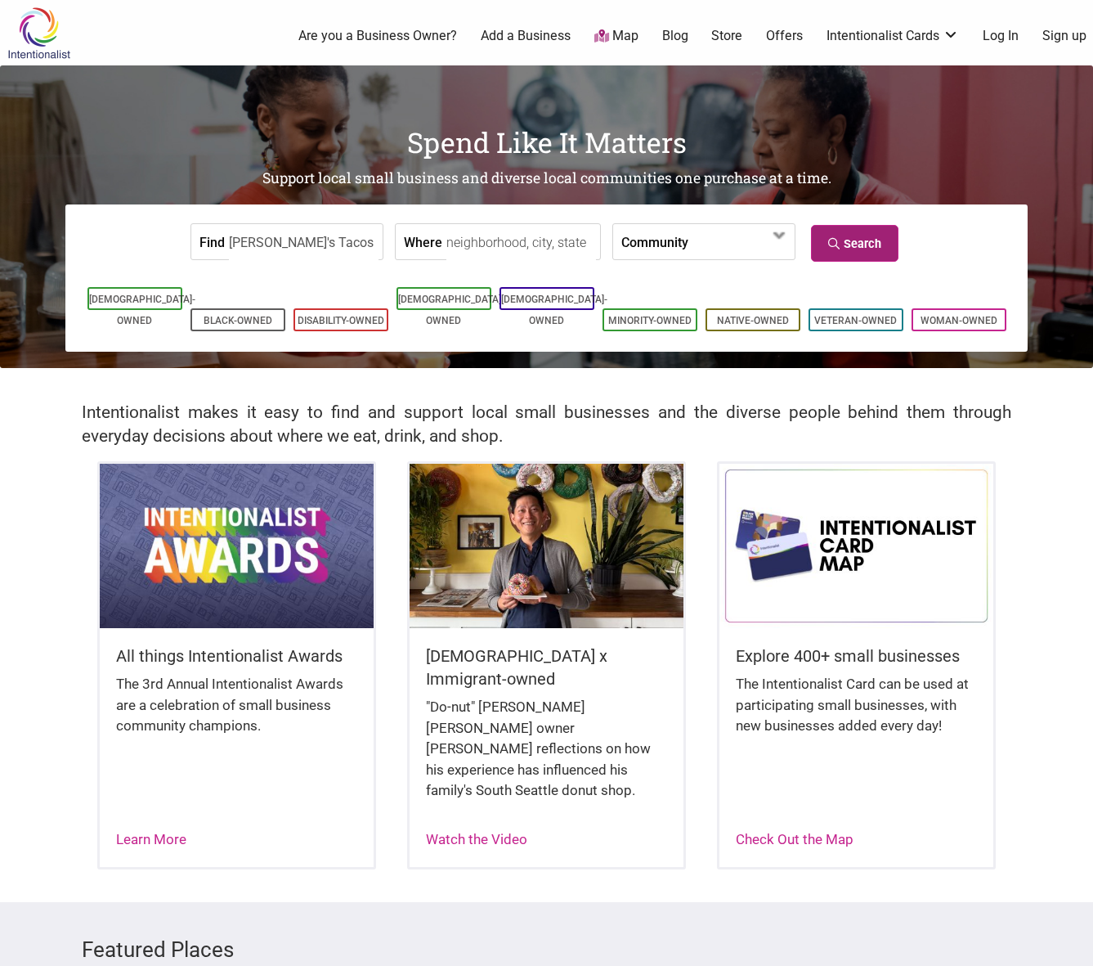
type input "[PERSON_NAME]'s Tacos - [GEOGRAPHIC_DATA]"
click at [298, 241] on input "Carmelo's Tacos - Capitol Hill" at bounding box center [304, 242] width 150 height 37
click at [323, 234] on input "food" at bounding box center [304, 242] width 150 height 37
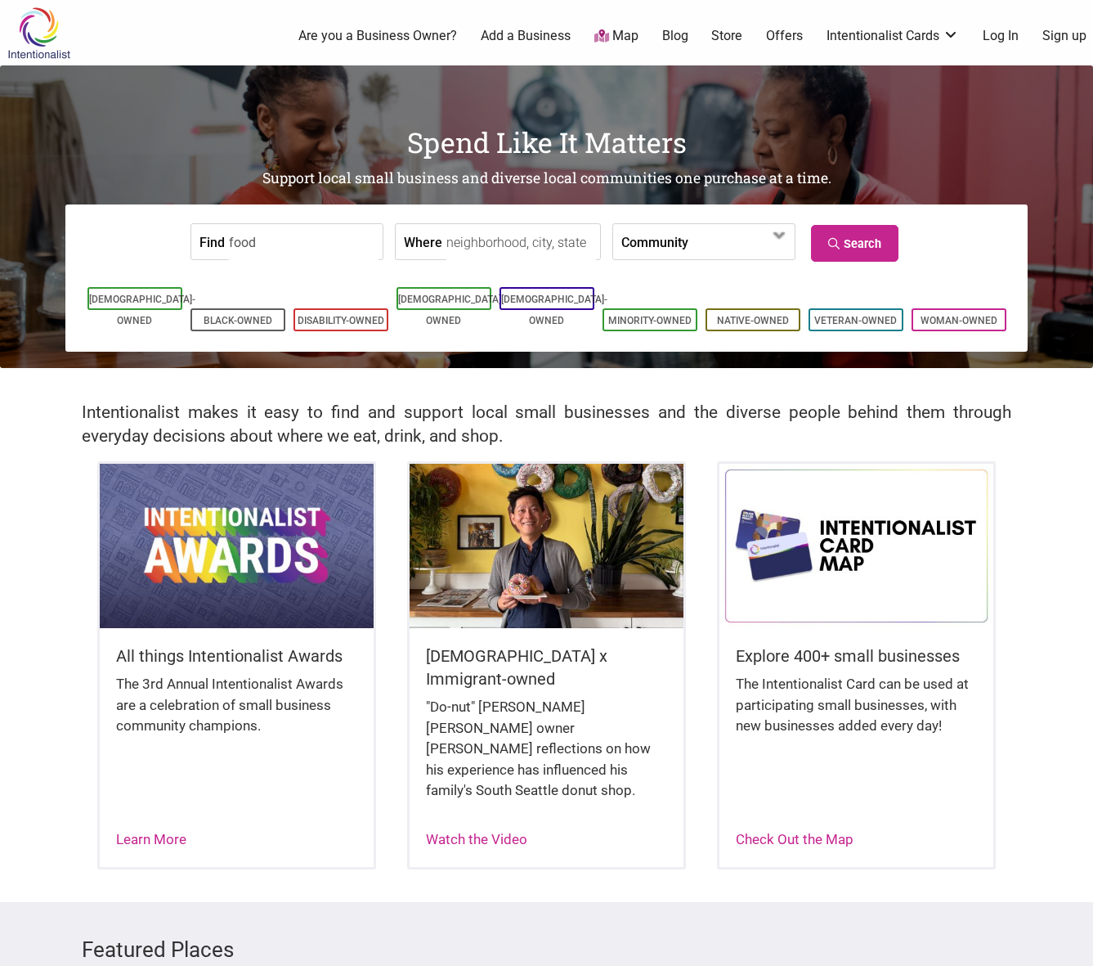
click at [323, 234] on input "food" at bounding box center [304, 242] width 150 height 37
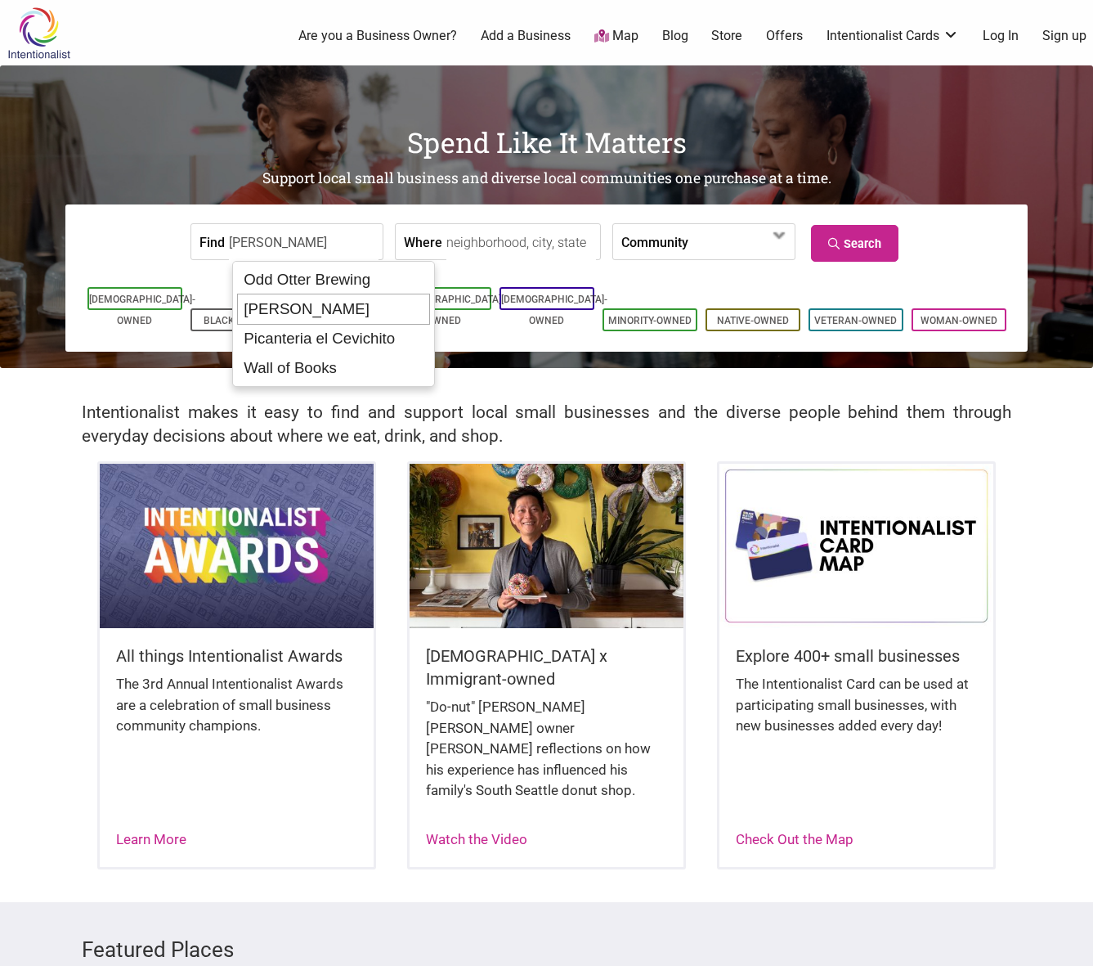
click at [297, 306] on div "Pablo y Pablo" at bounding box center [333, 309] width 193 height 31
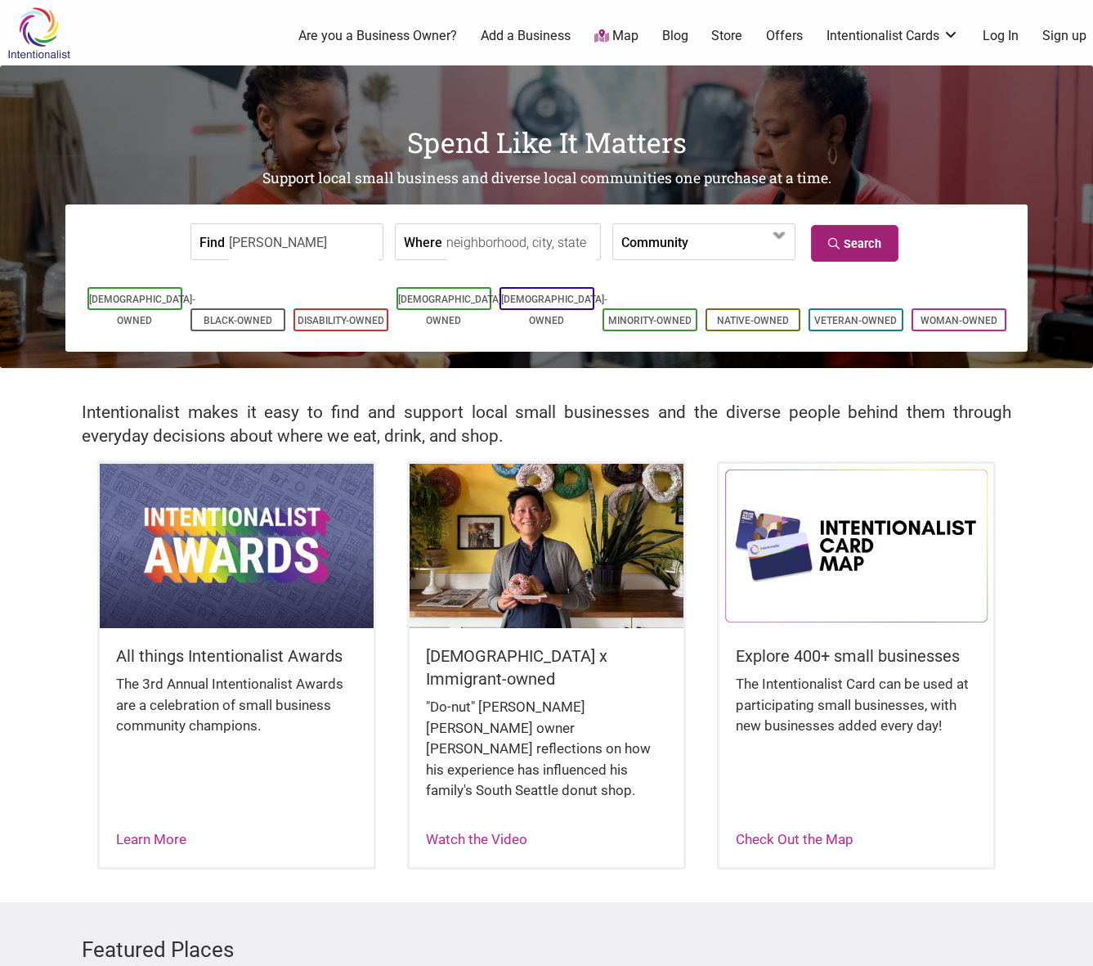
type input "Pablo y Pablo"
click at [877, 231] on link "Search" at bounding box center [855, 243] width 88 height 37
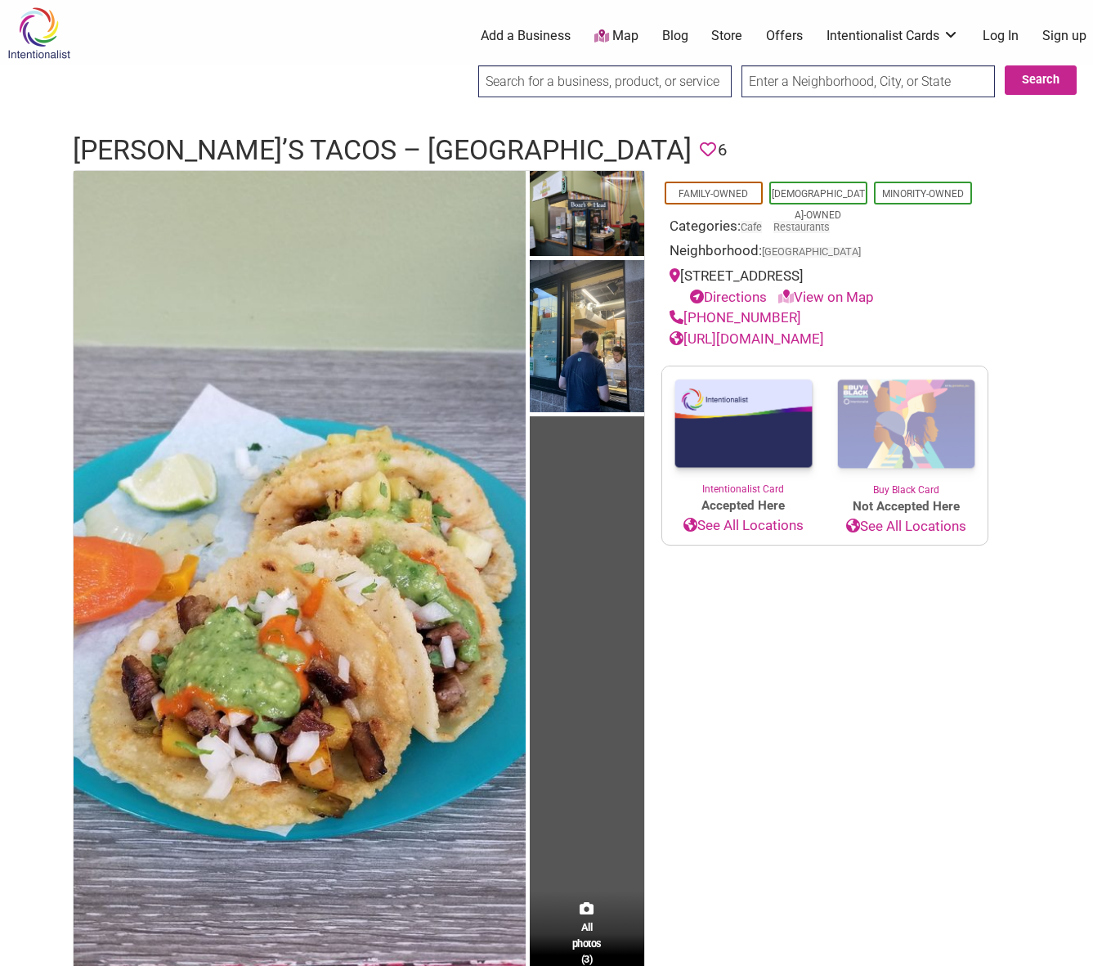
click at [588, 69] on input "search" at bounding box center [605, 81] width 254 height 32
click at [540, 88] on input "carmelos" at bounding box center [605, 81] width 254 height 32
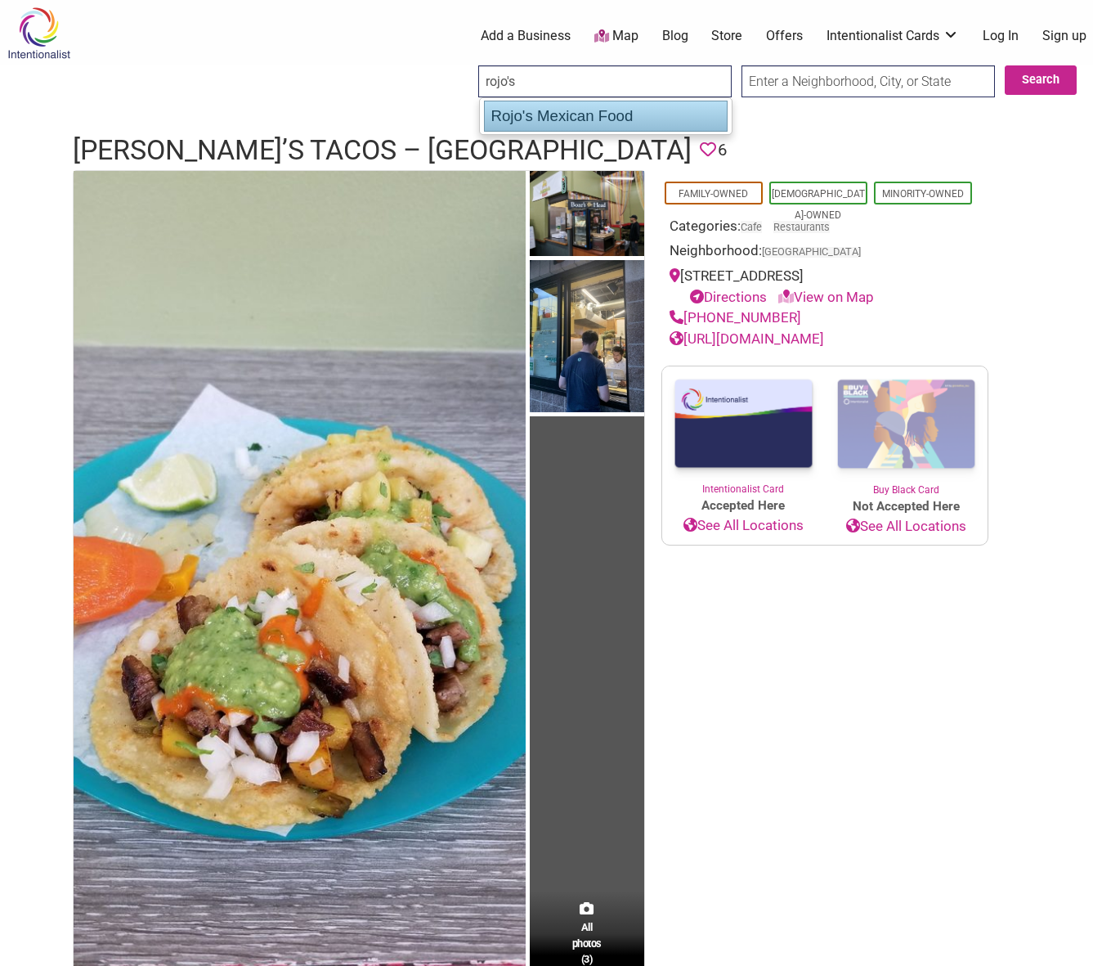
click at [559, 116] on div "Rojo's Mexican Food" at bounding box center [606, 116] width 244 height 31
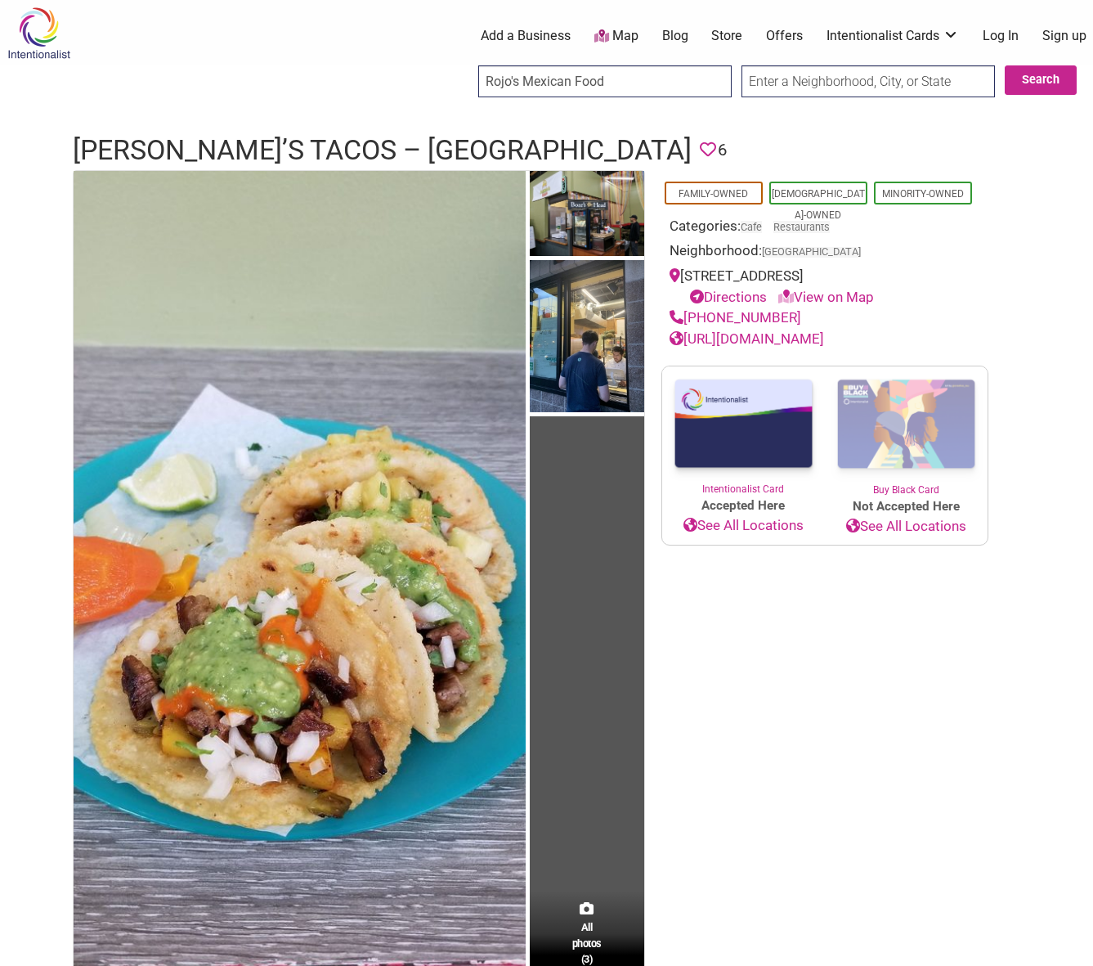
type input "Rojo's Mexican Food"
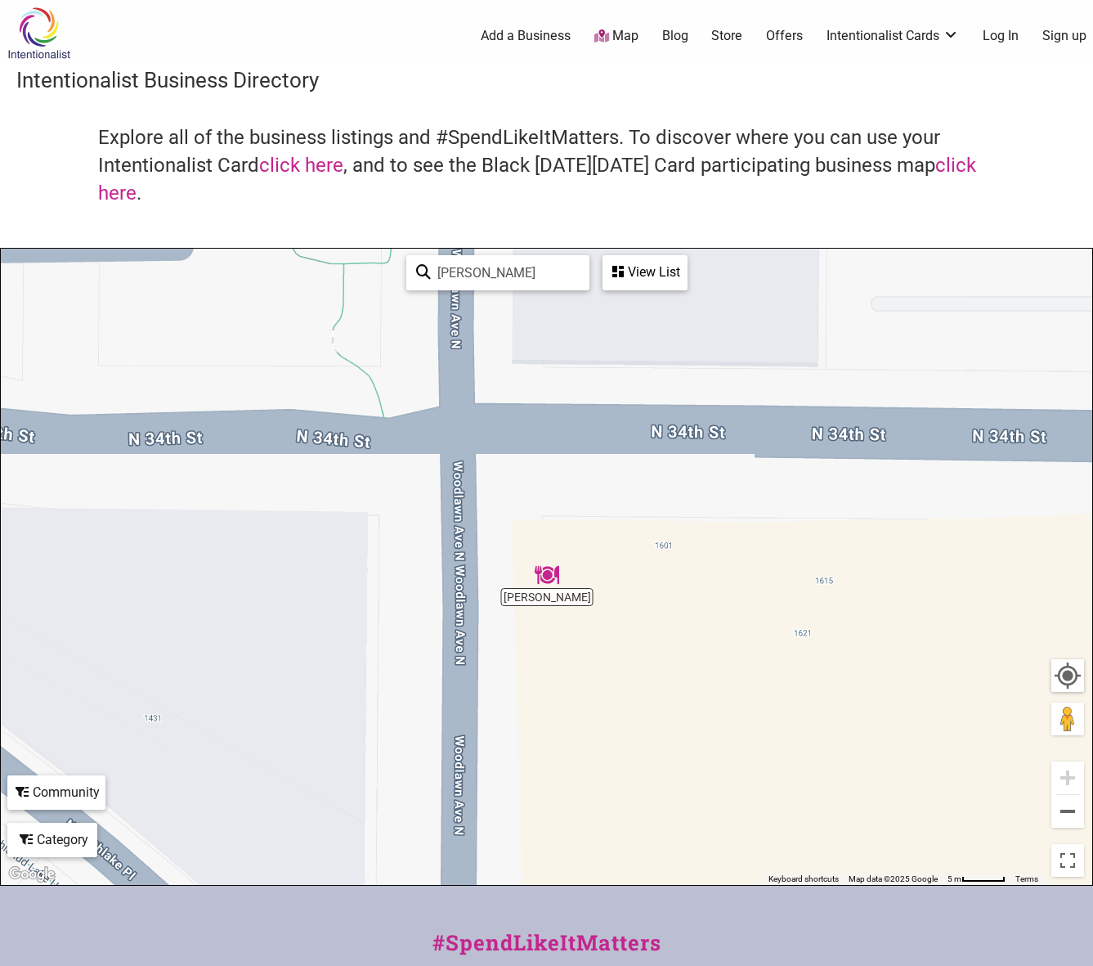
click at [544, 594] on div "To navigate, press the arrow keys." at bounding box center [547, 567] width 1092 height 636
click at [545, 576] on img "Pablo y Pablo" at bounding box center [547, 575] width 25 height 25
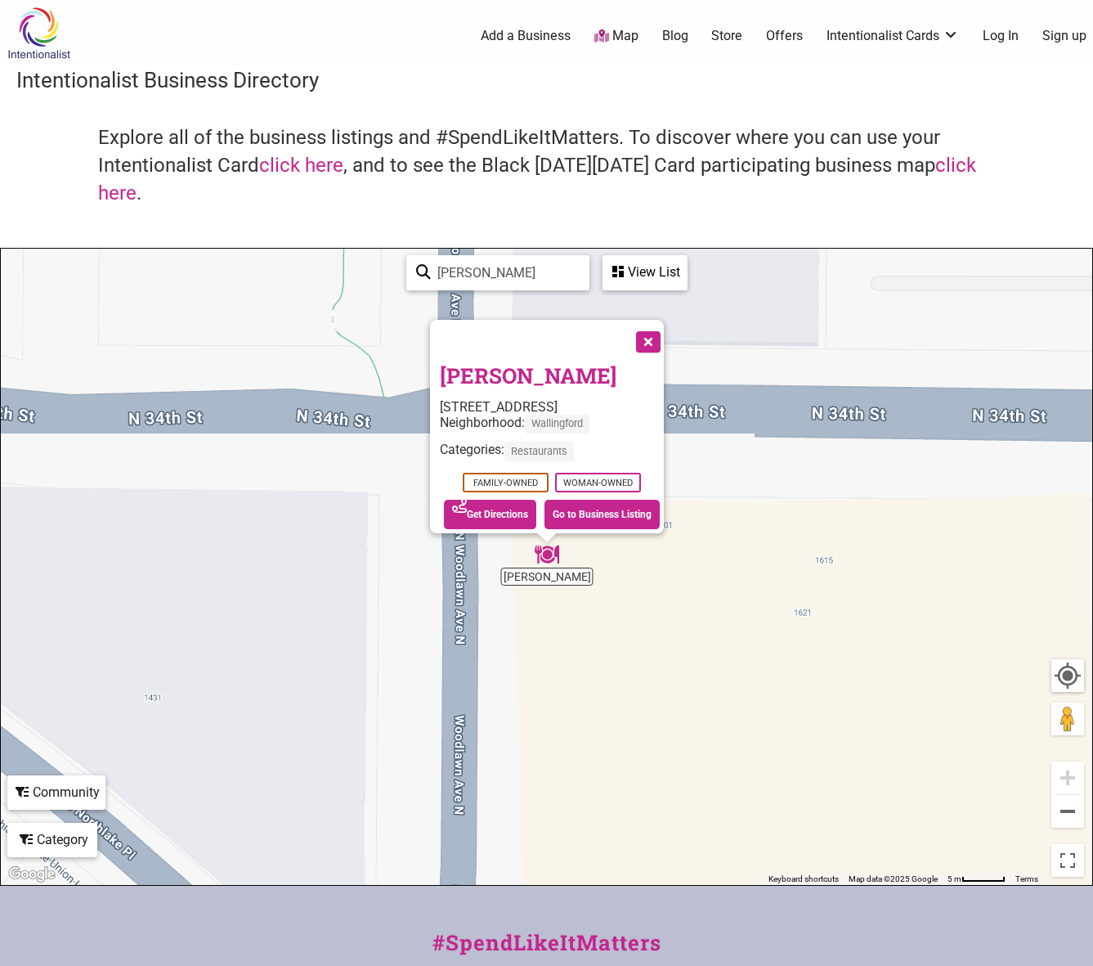
click at [480, 275] on input "Pablo y Pablo" at bounding box center [505, 273] width 149 height 32
paste input "chupacabra"
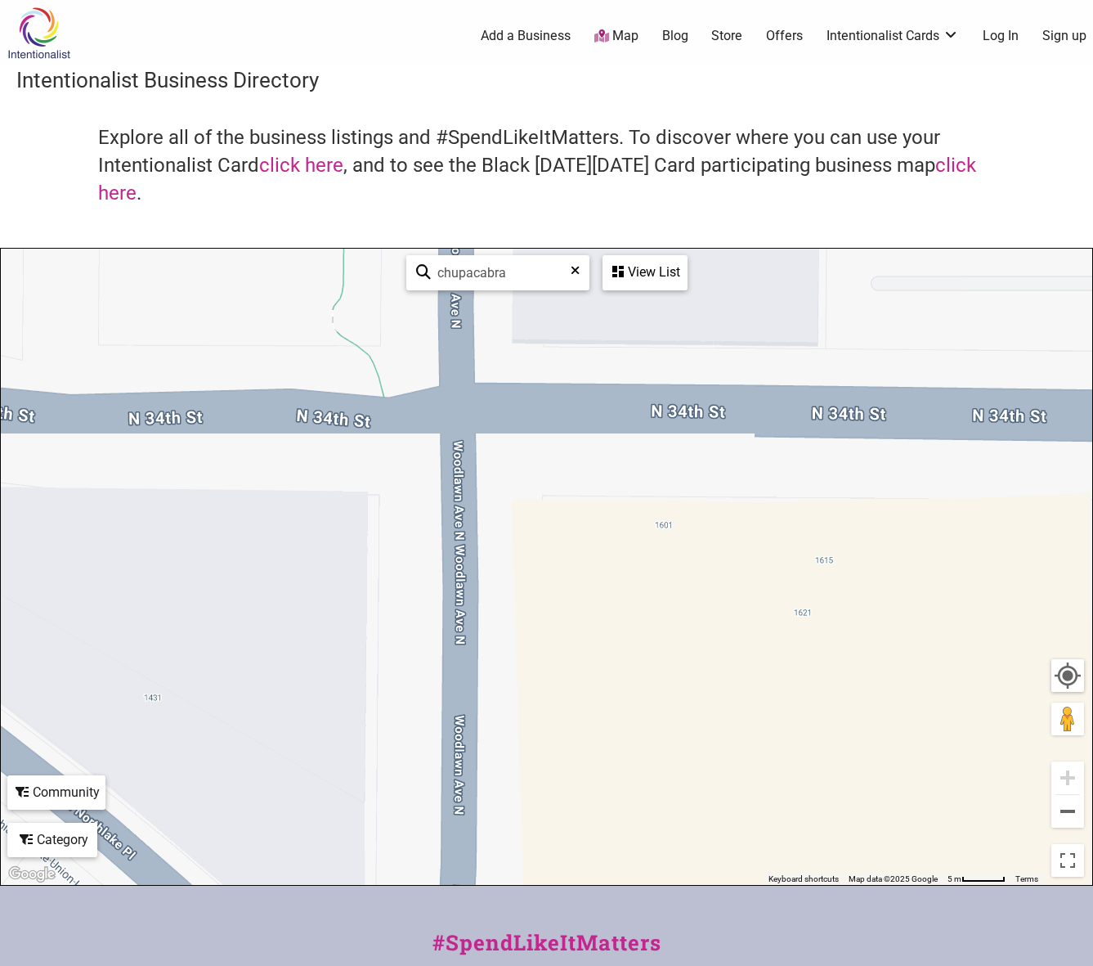
type input "chupacabra"
click at [48, 43] on img at bounding box center [39, 33] width 78 height 53
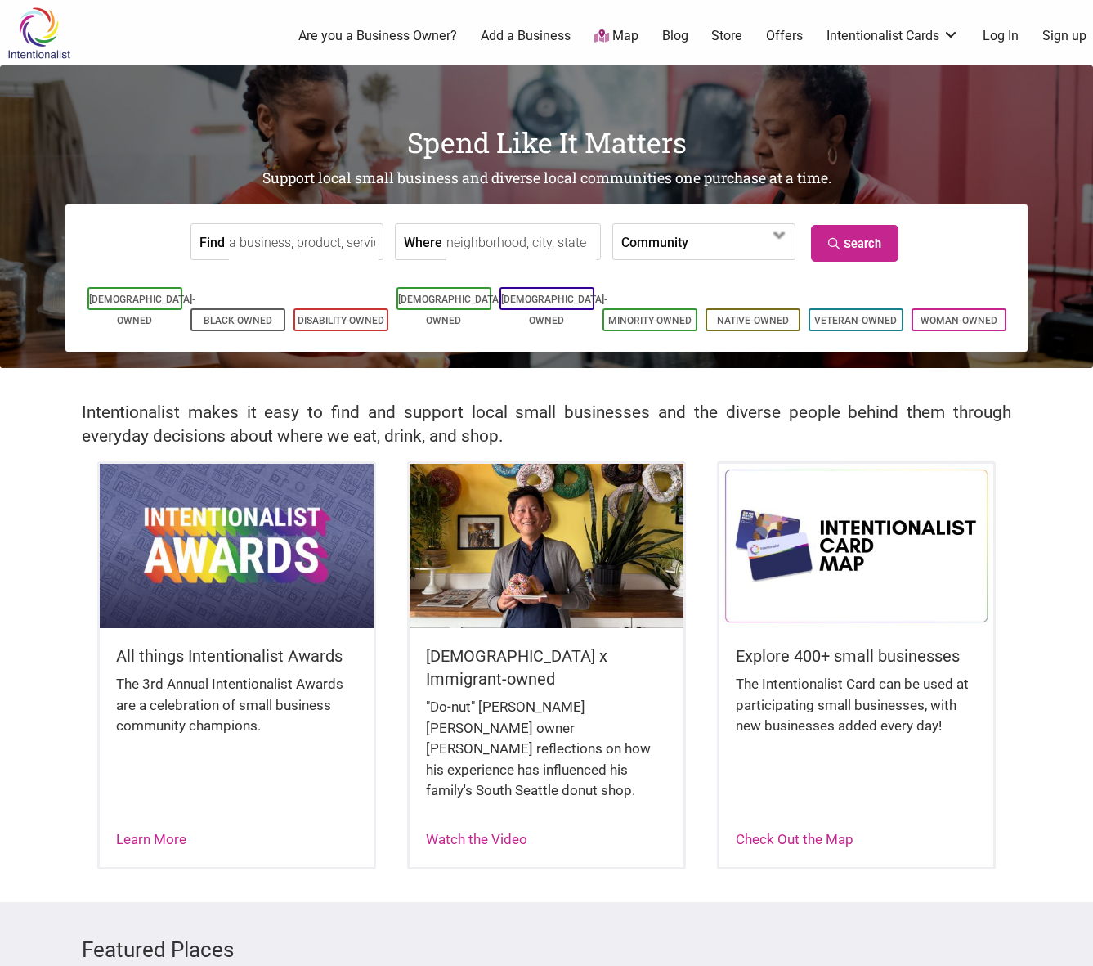
click at [280, 245] on input "Find" at bounding box center [304, 242] width 150 height 37
paste input "chupacabra"
click at [333, 249] on input "chupacabra" at bounding box center [304, 242] width 150 height 37
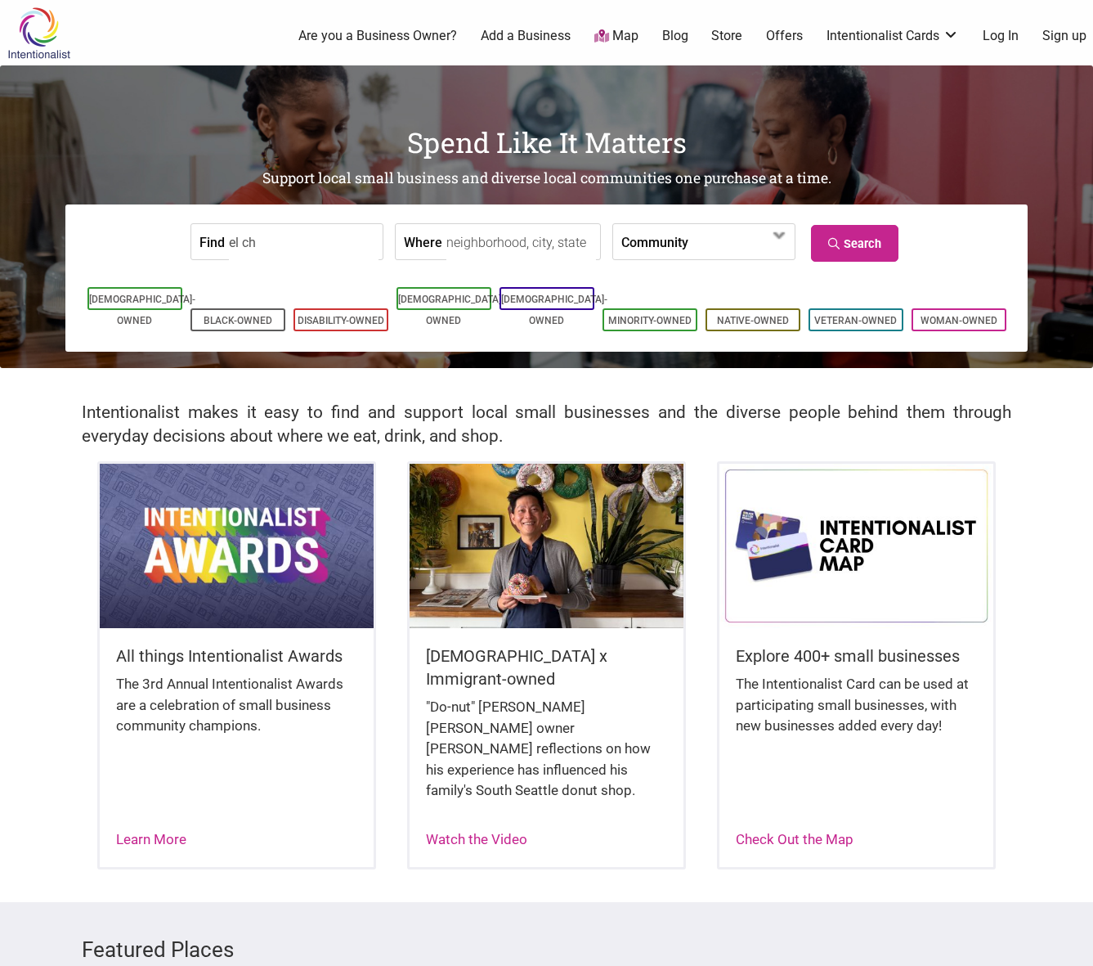
type input "el chu"
click at [281, 246] on input "Find" at bounding box center [304, 242] width 150 height 37
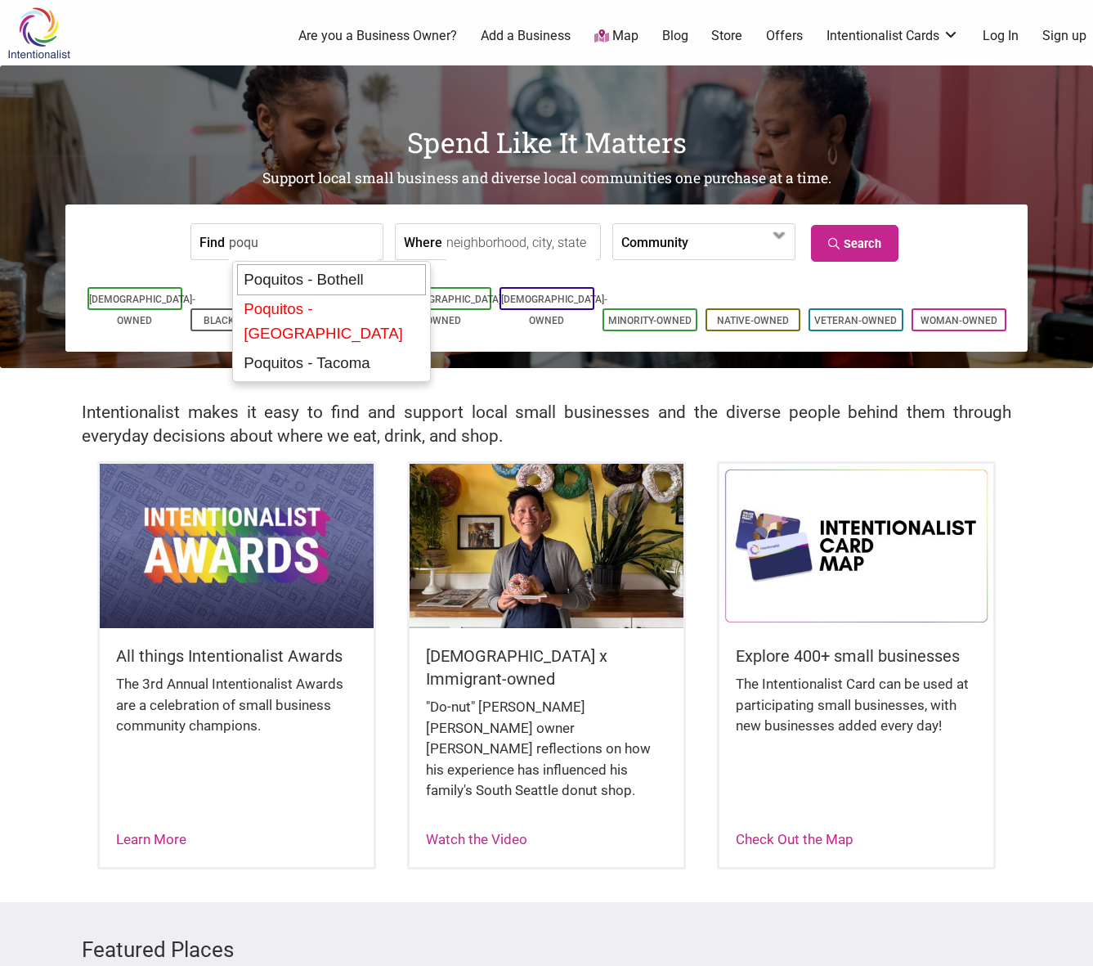
click at [354, 304] on div "Poquitos - Capitol Hill" at bounding box center [331, 321] width 187 height 54
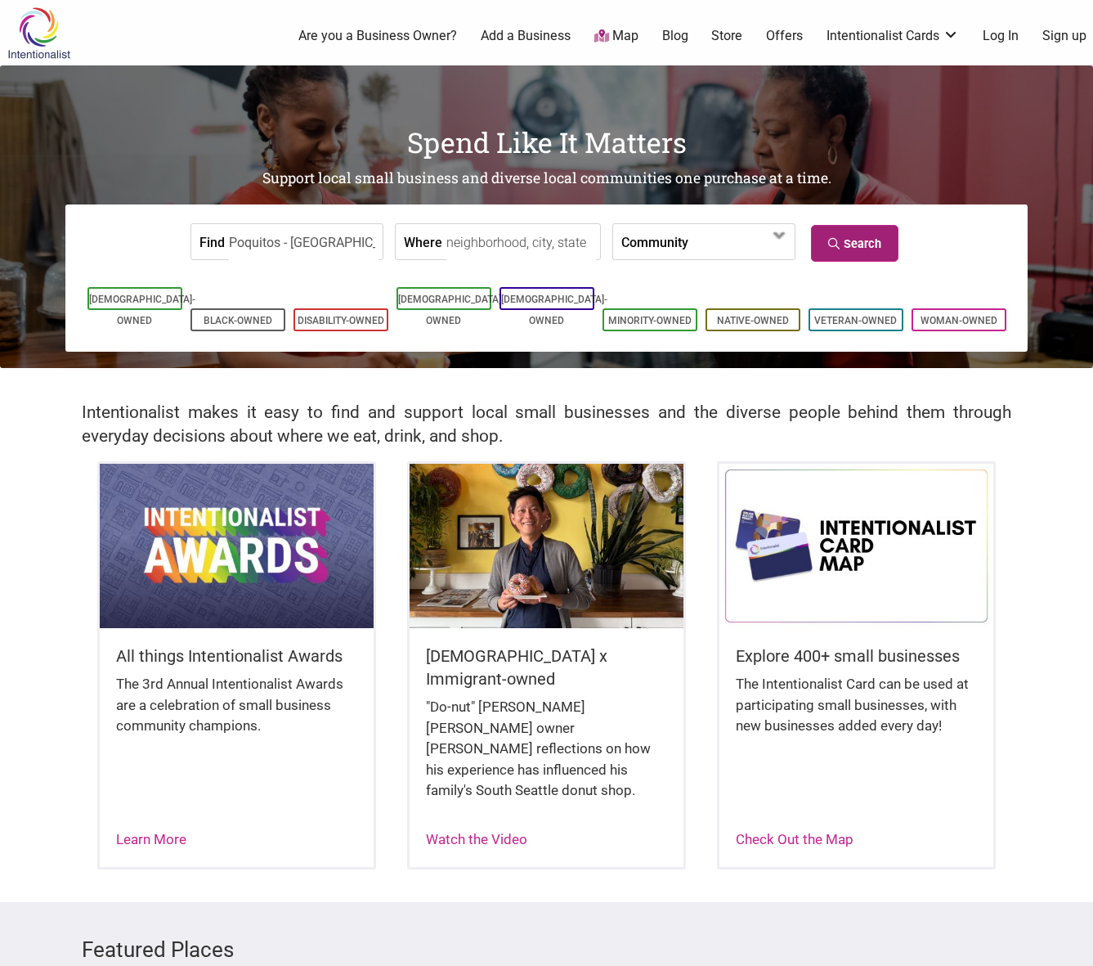
type input "Poquitos - Capitol Hill"
click at [853, 245] on link "Search" at bounding box center [855, 243] width 88 height 37
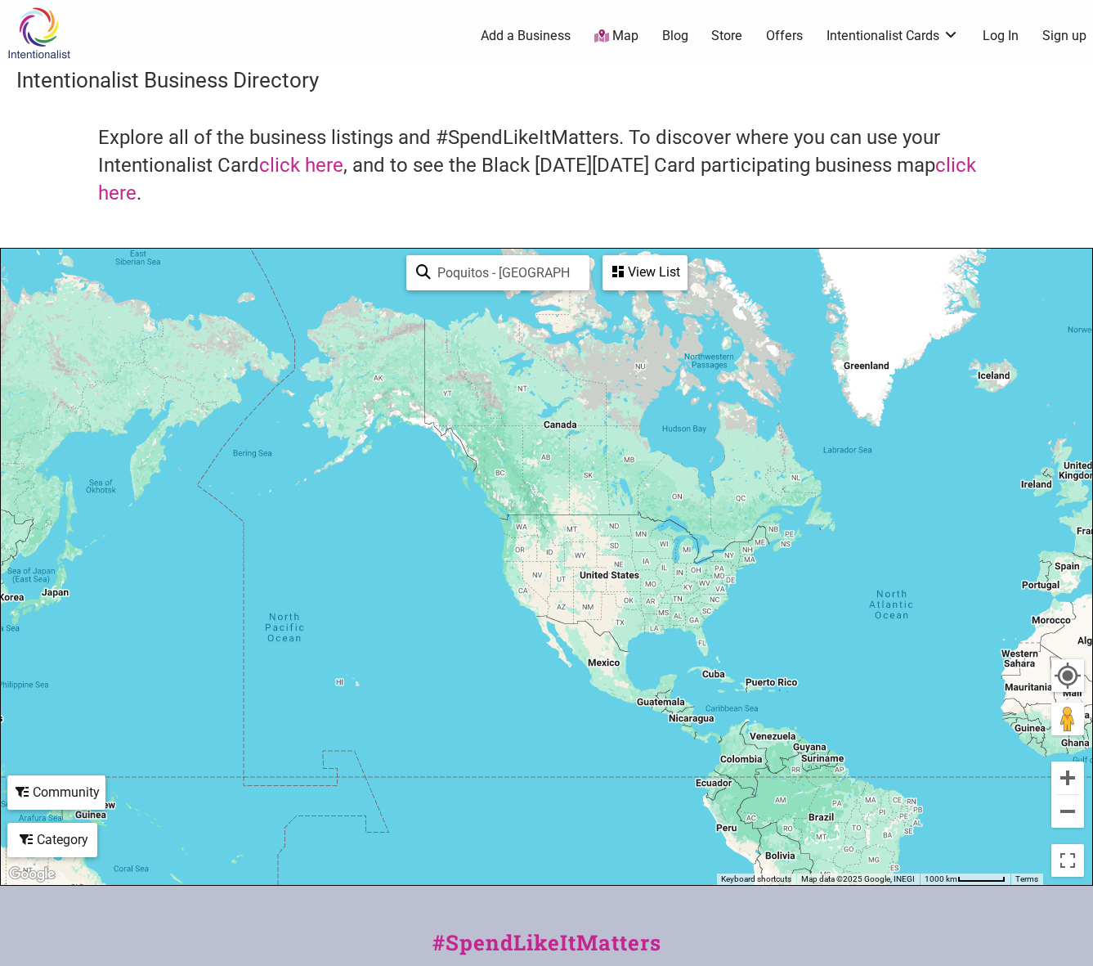
click at [43, 27] on img at bounding box center [39, 33] width 78 height 53
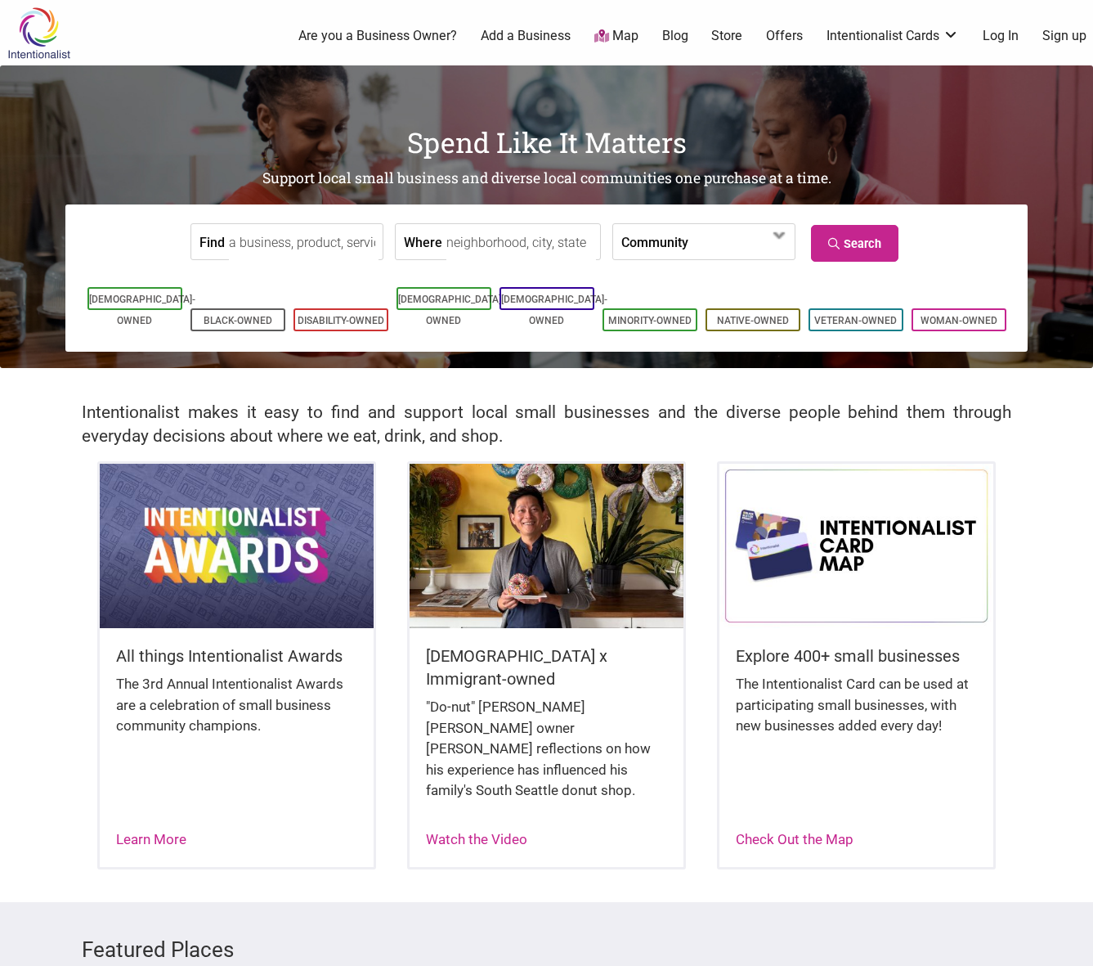
click at [279, 244] on input "Find" at bounding box center [304, 242] width 150 height 37
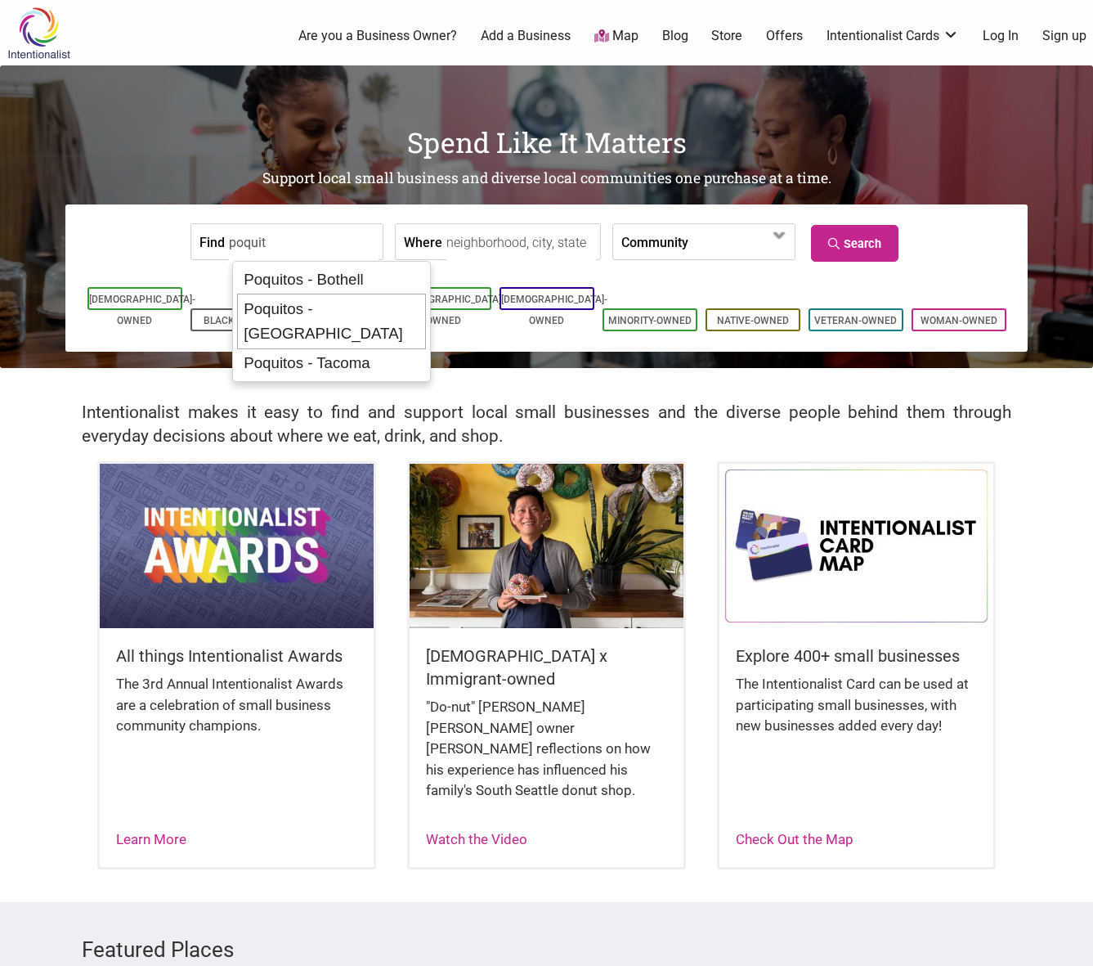
click at [334, 307] on div "Poquitos - [GEOGRAPHIC_DATA]" at bounding box center [331, 322] width 189 height 56
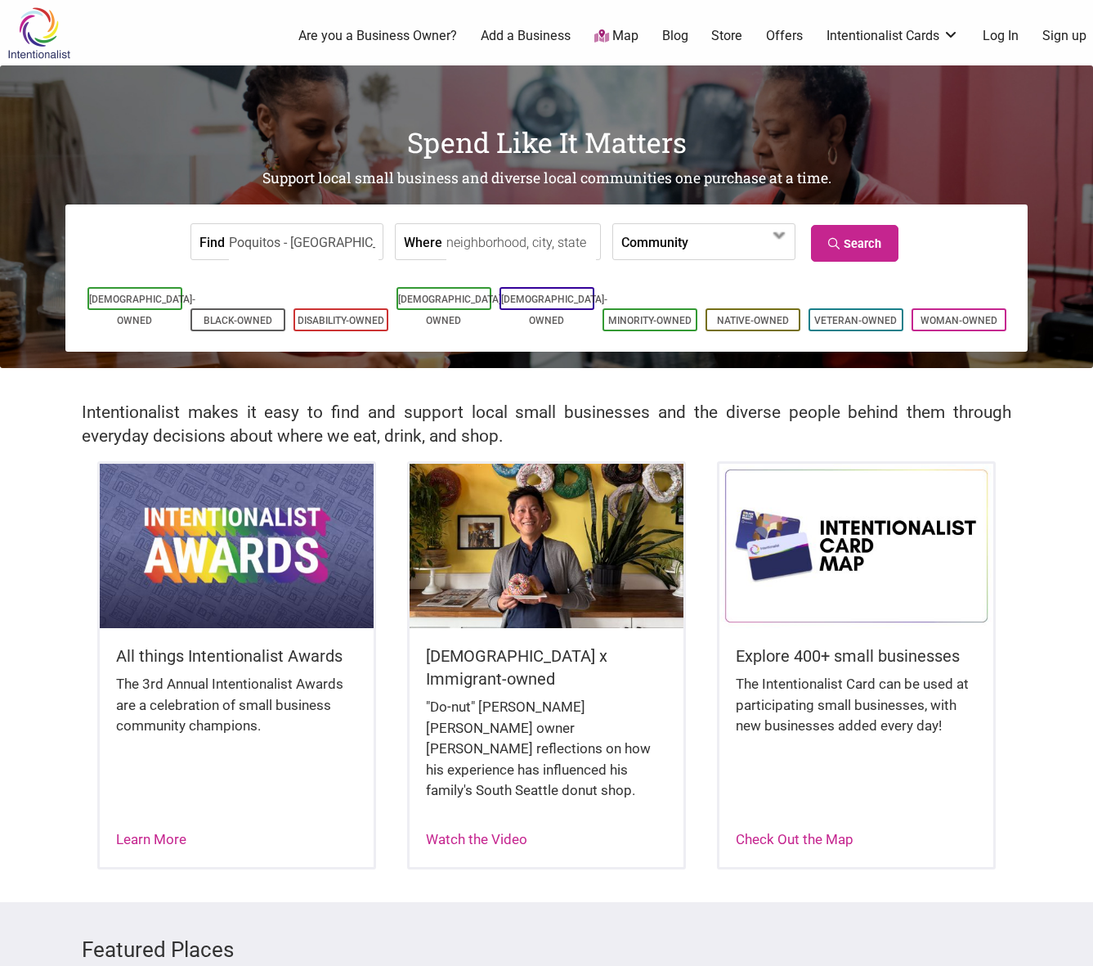
type input "Poquitos - [GEOGRAPHIC_DATA]"
click at [319, 230] on input "Find" at bounding box center [304, 242] width 150 height 37
type input "alibertos"
click at [319, 230] on input "alibertos" at bounding box center [304, 242] width 150 height 37
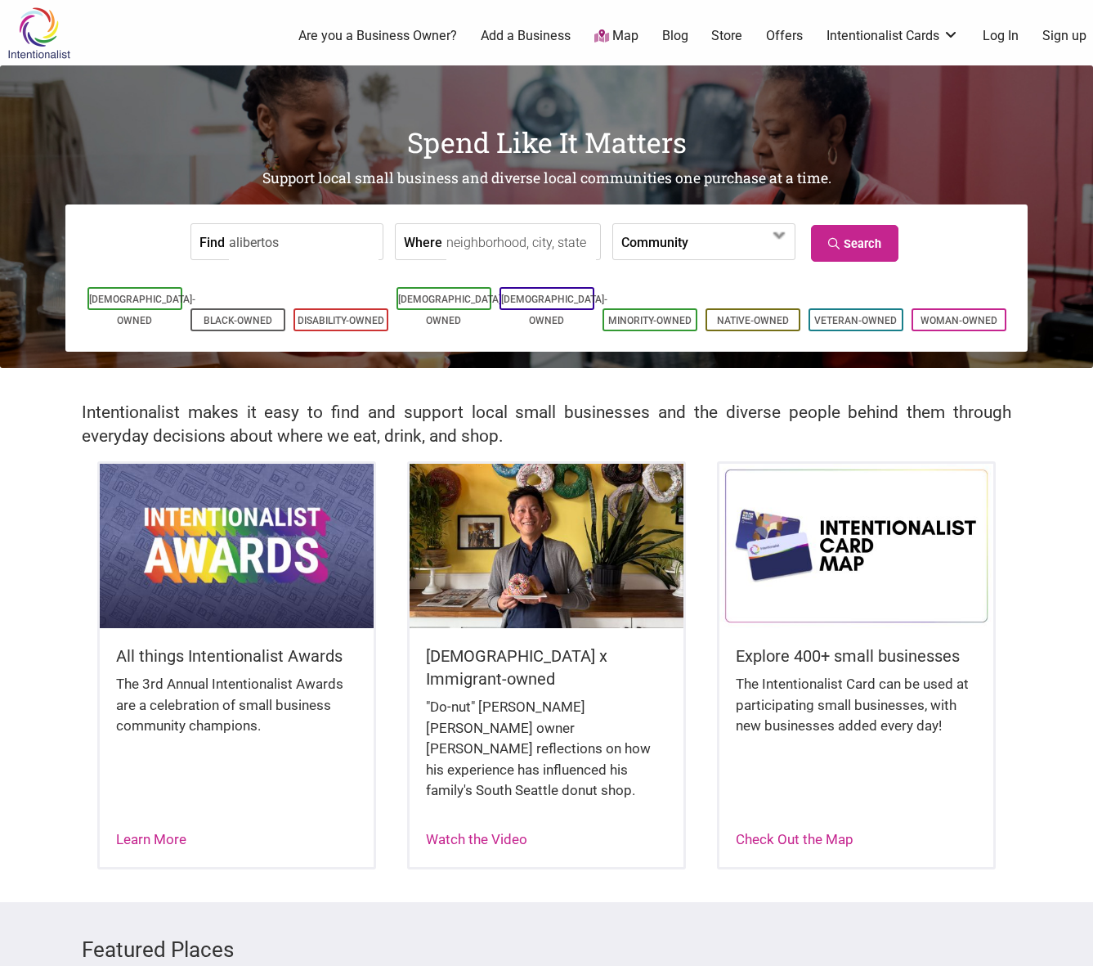
click at [319, 230] on input "alibertos" at bounding box center [304, 242] width 150 height 37
click at [622, 240] on label "Community" at bounding box center [655, 241] width 67 height 35
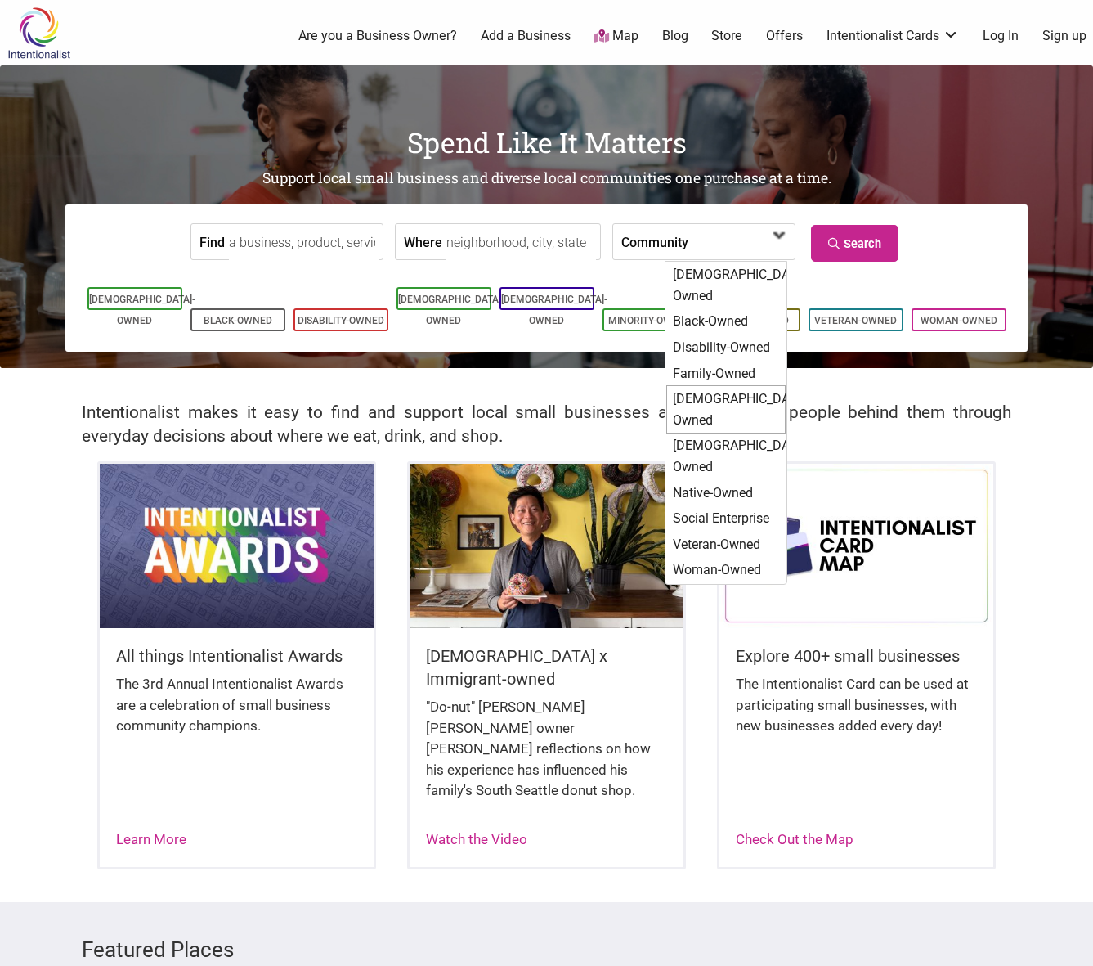
click at [737, 385] on div "[DEMOGRAPHIC_DATA]-Owned" at bounding box center [726, 409] width 119 height 48
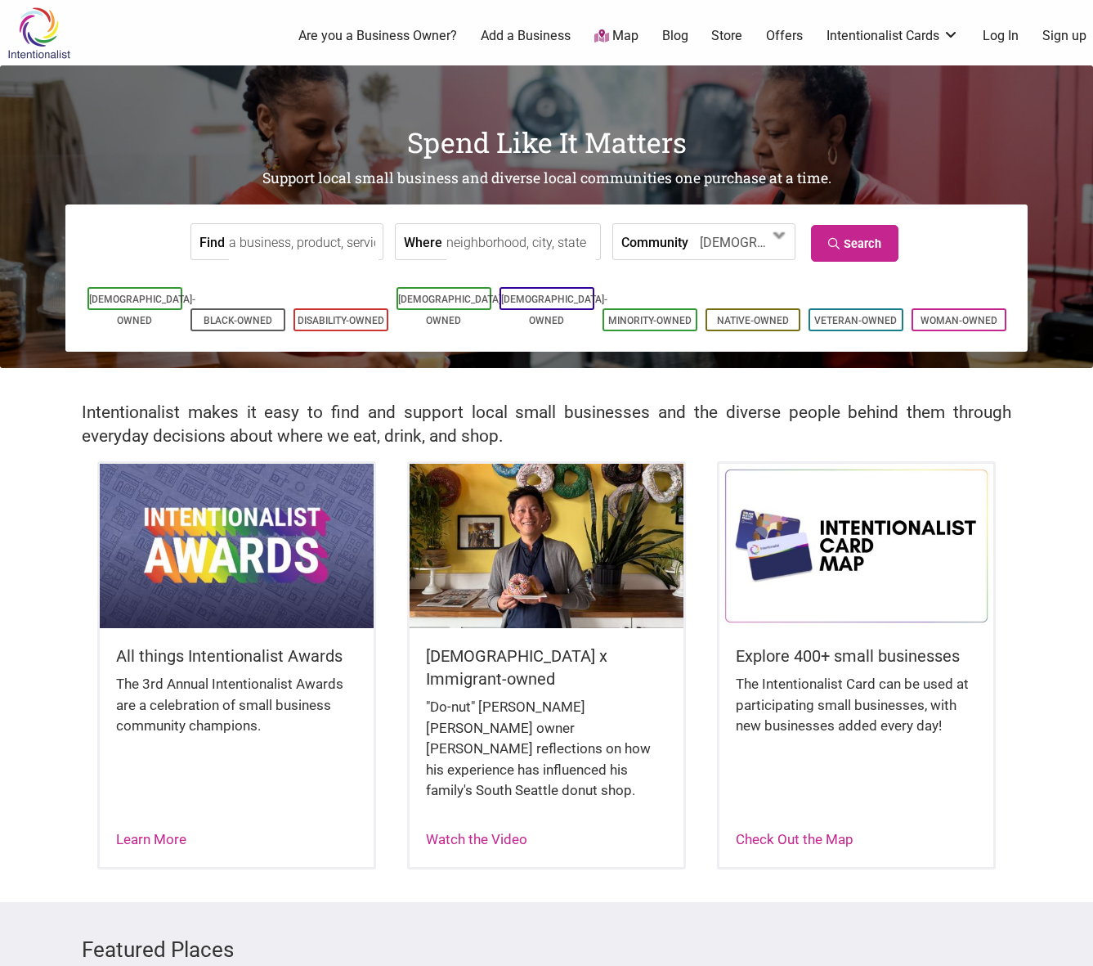
click at [288, 245] on input "Find" at bounding box center [304, 242] width 150 height 37
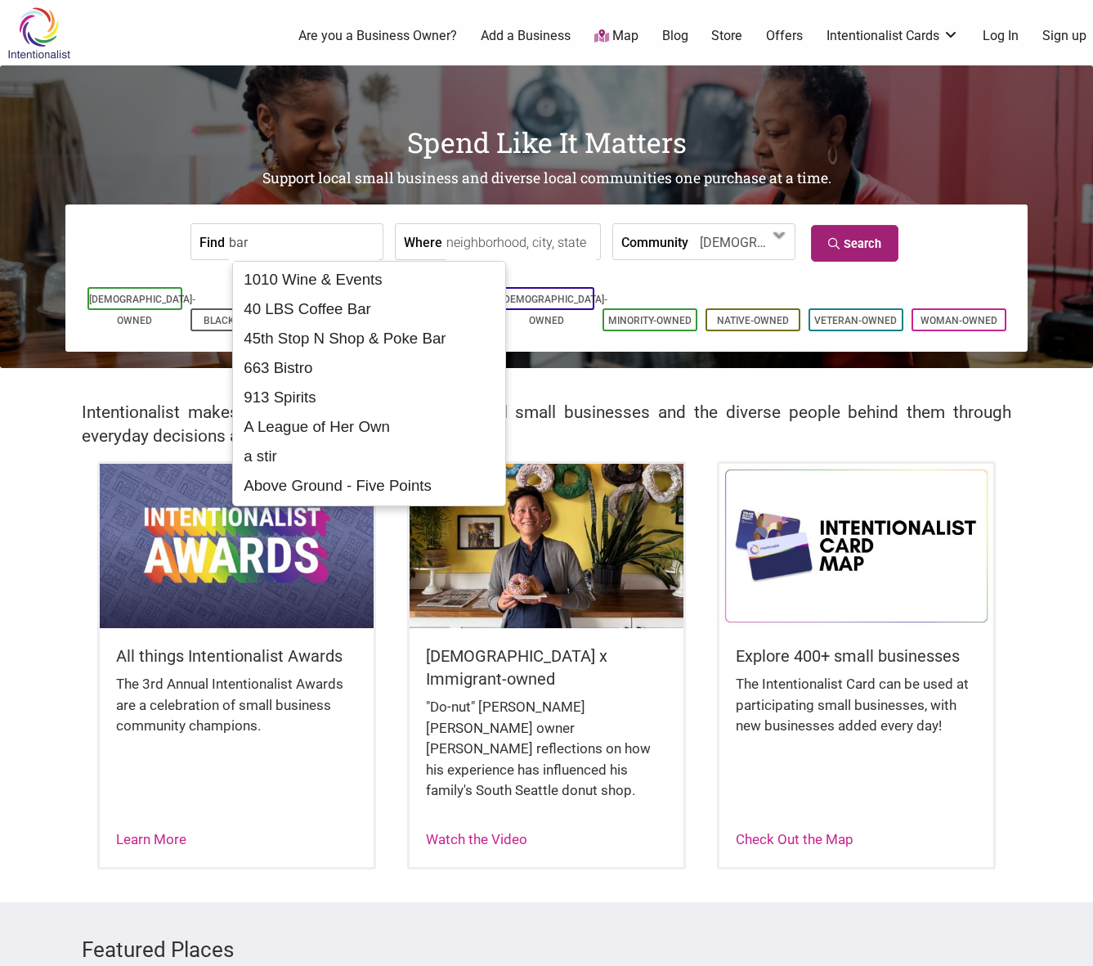
type input "bar"
click at [851, 241] on link "Search" at bounding box center [855, 243] width 88 height 37
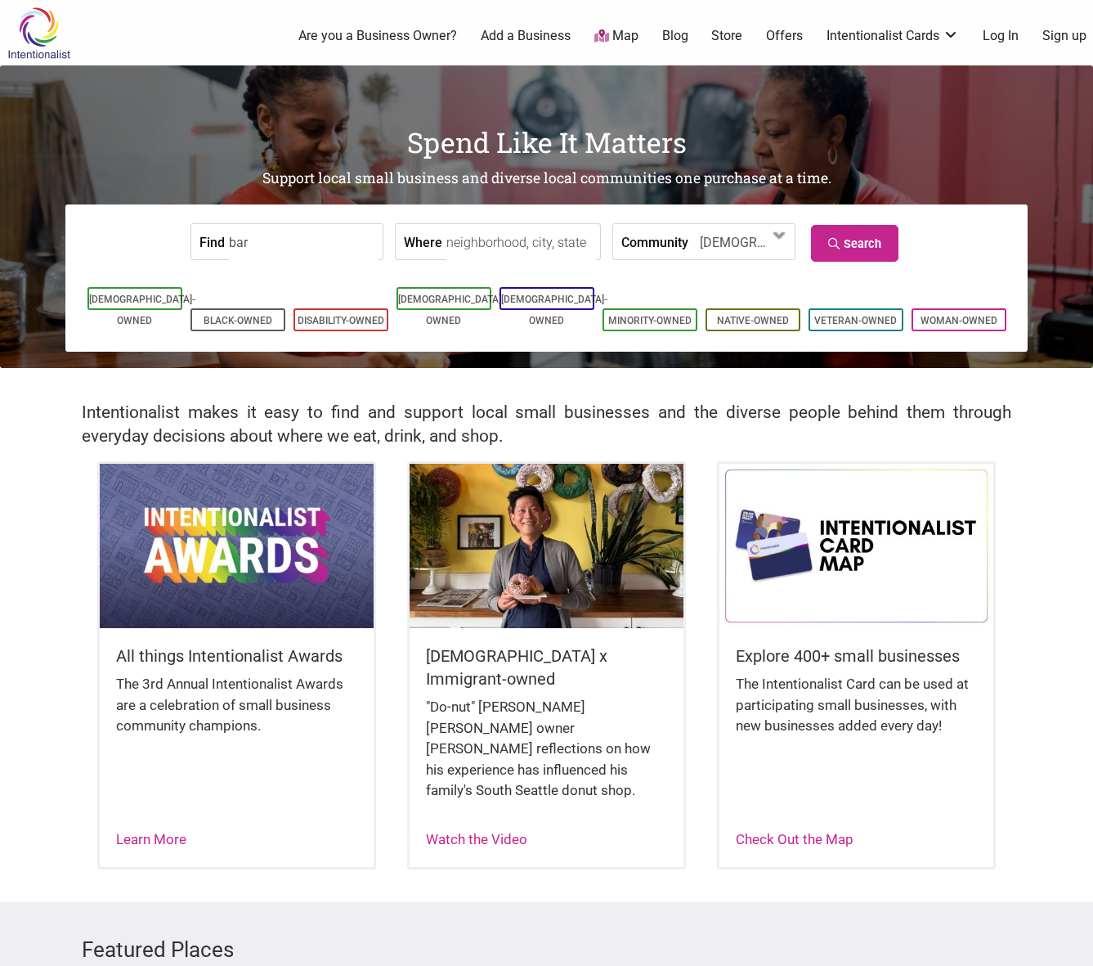
click at [470, 246] on input "Where" at bounding box center [522, 242] width 150 height 37
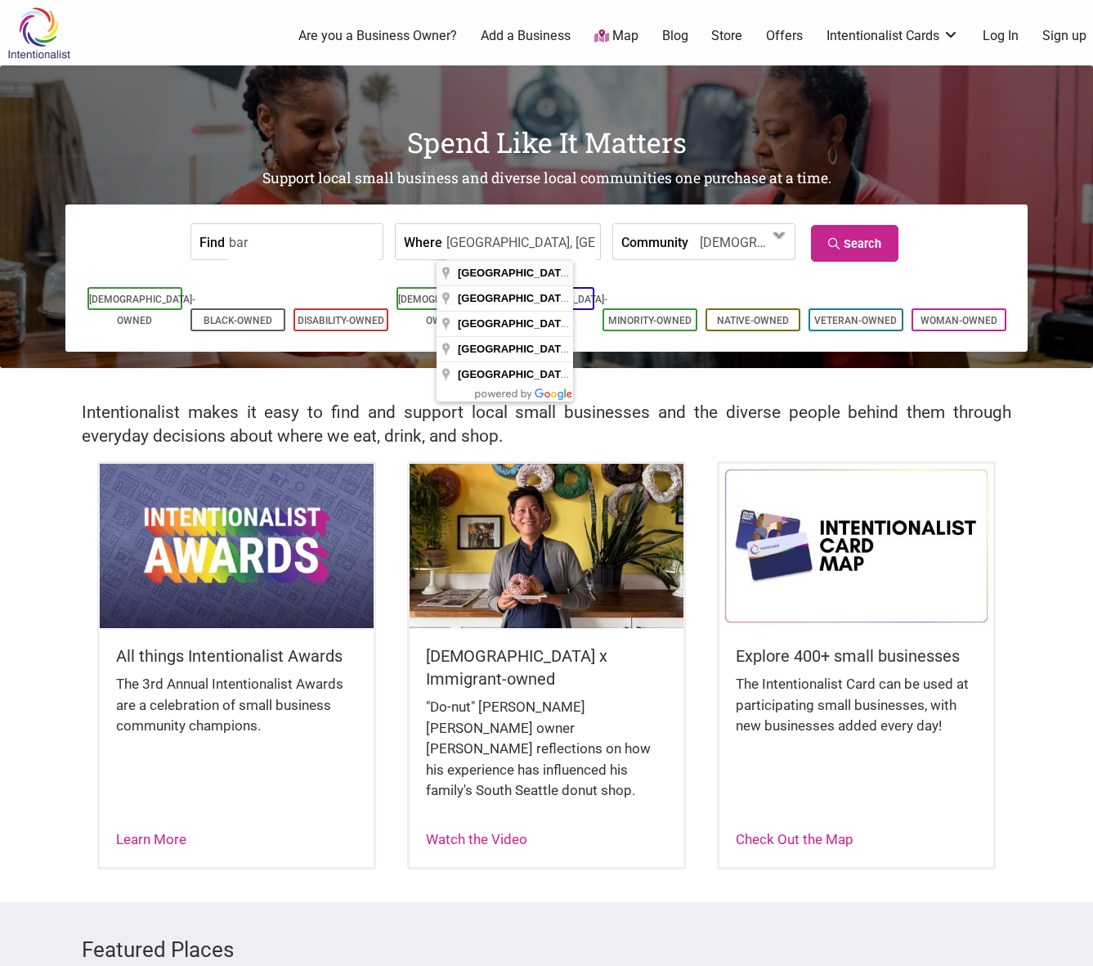
type input "Seattle, WA, USA"
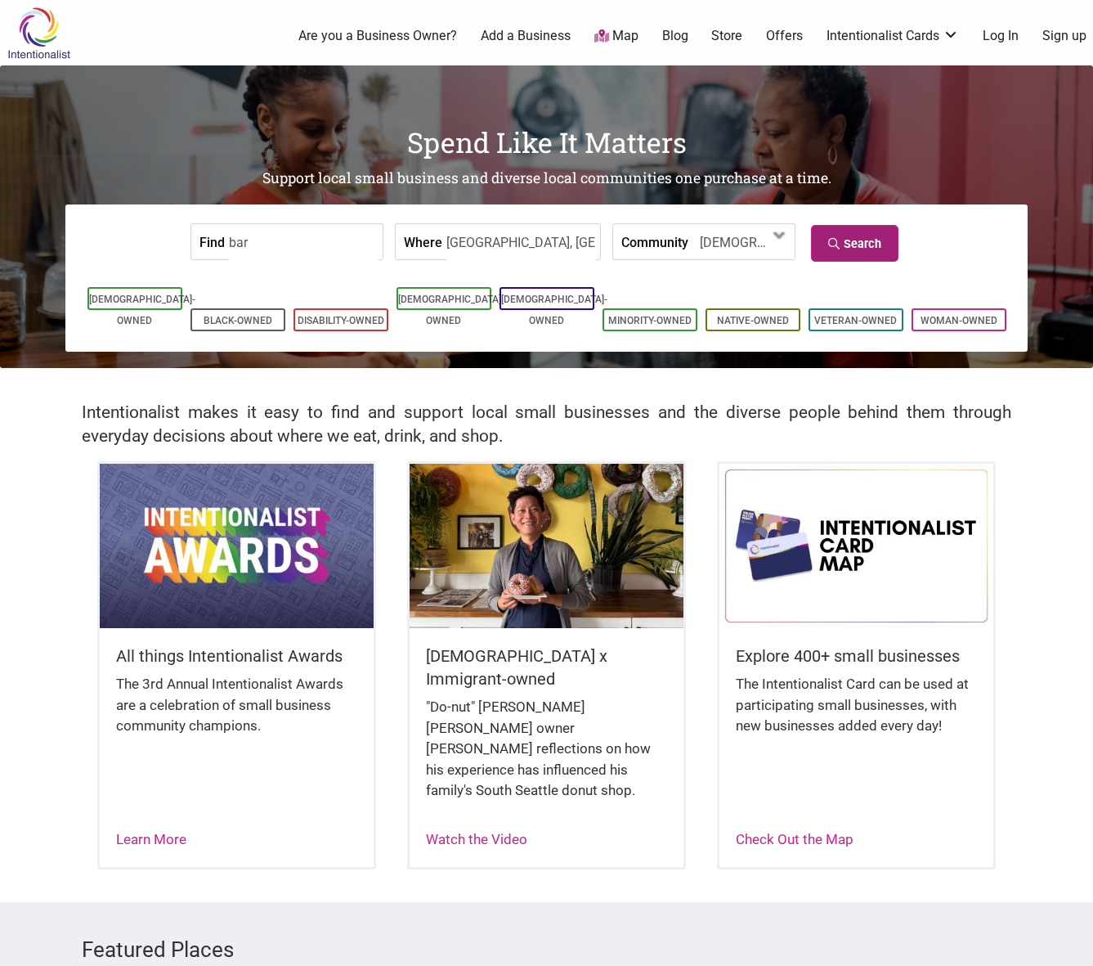
click at [852, 242] on link "Search" at bounding box center [855, 243] width 88 height 37
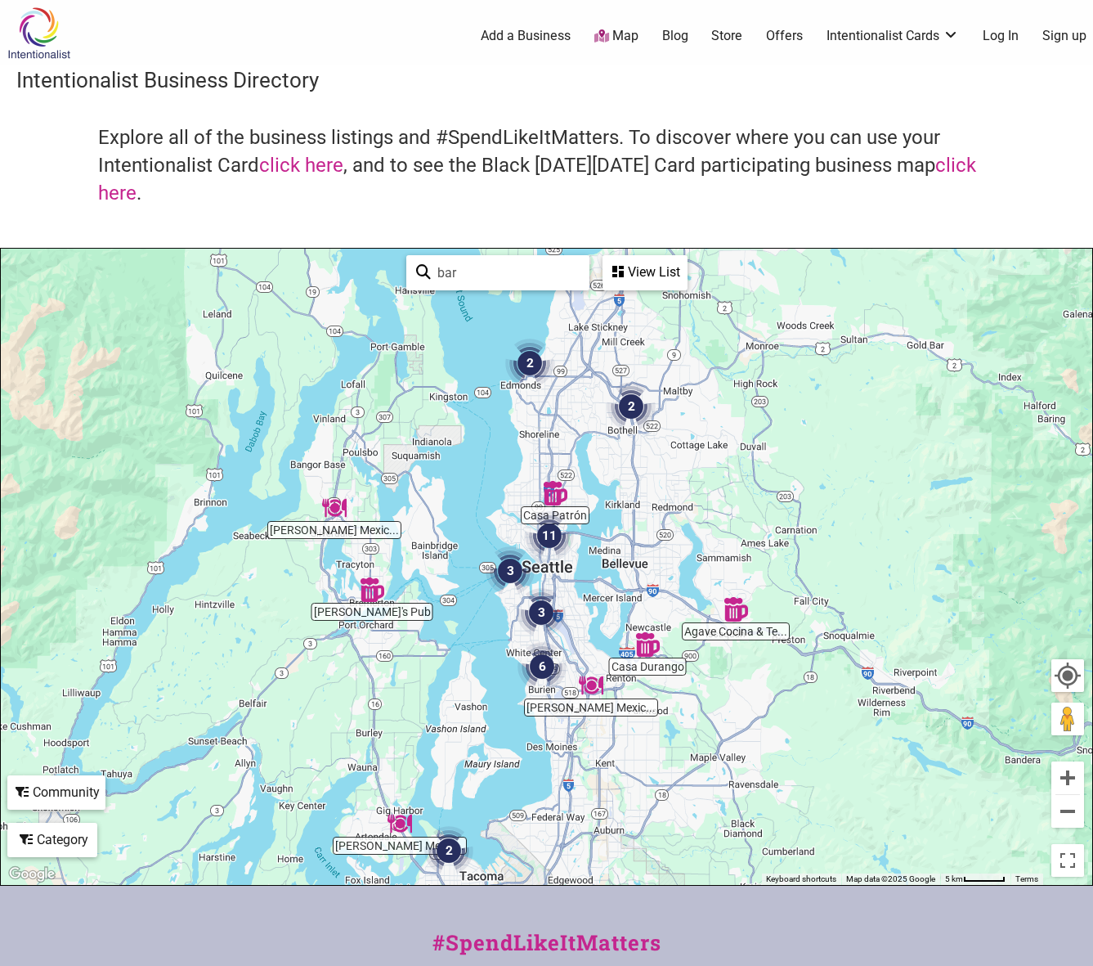
click at [626, 268] on div "View List" at bounding box center [645, 272] width 82 height 31
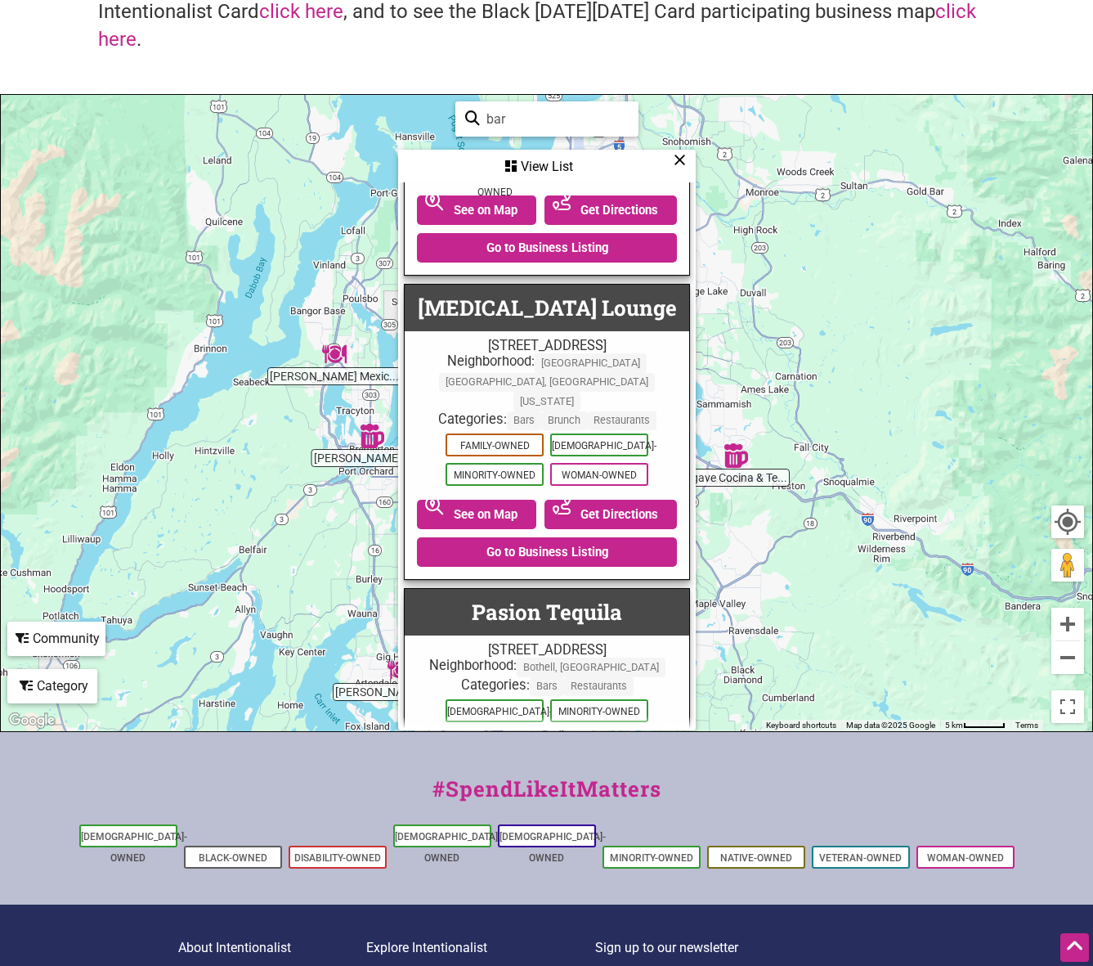
scroll to position [7332, 0]
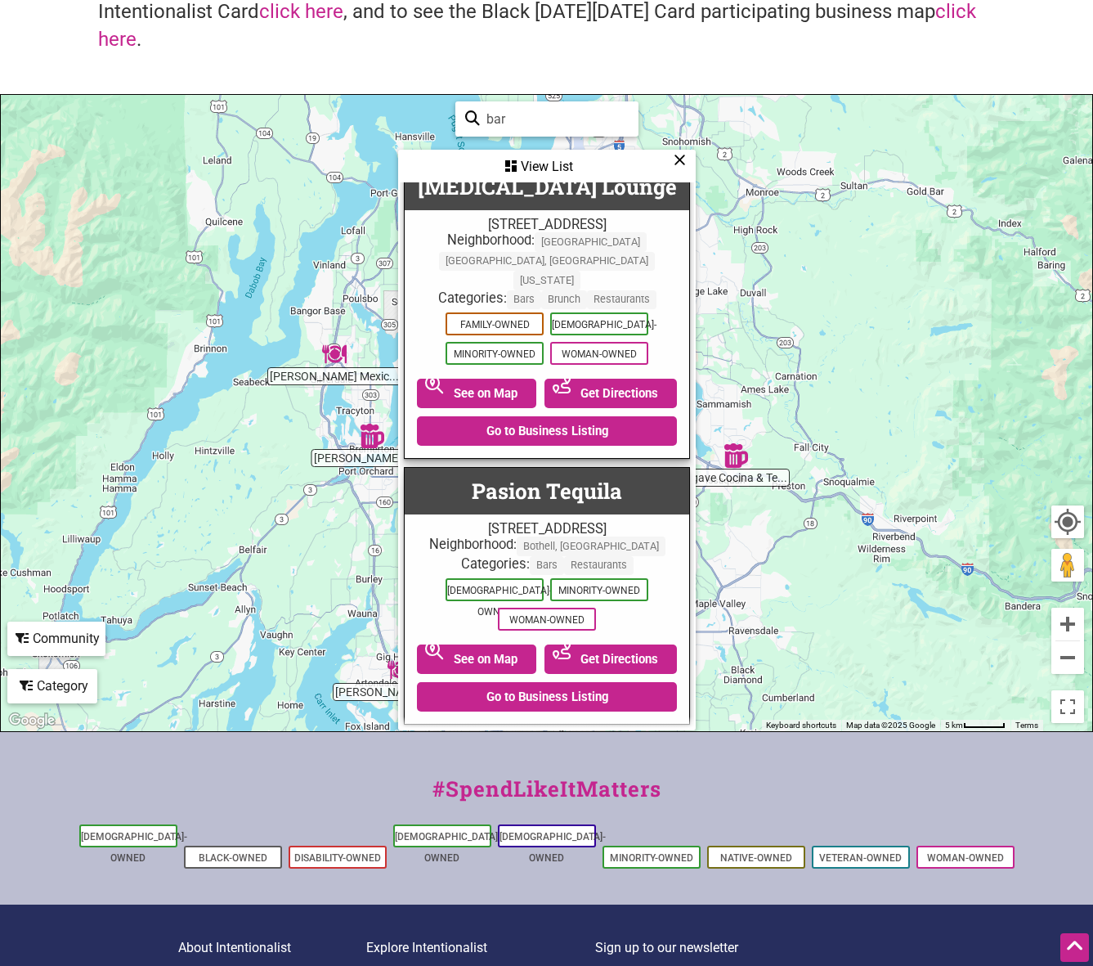
click at [568, 743] on link "Pitch The Baby" at bounding box center [547, 757] width 155 height 28
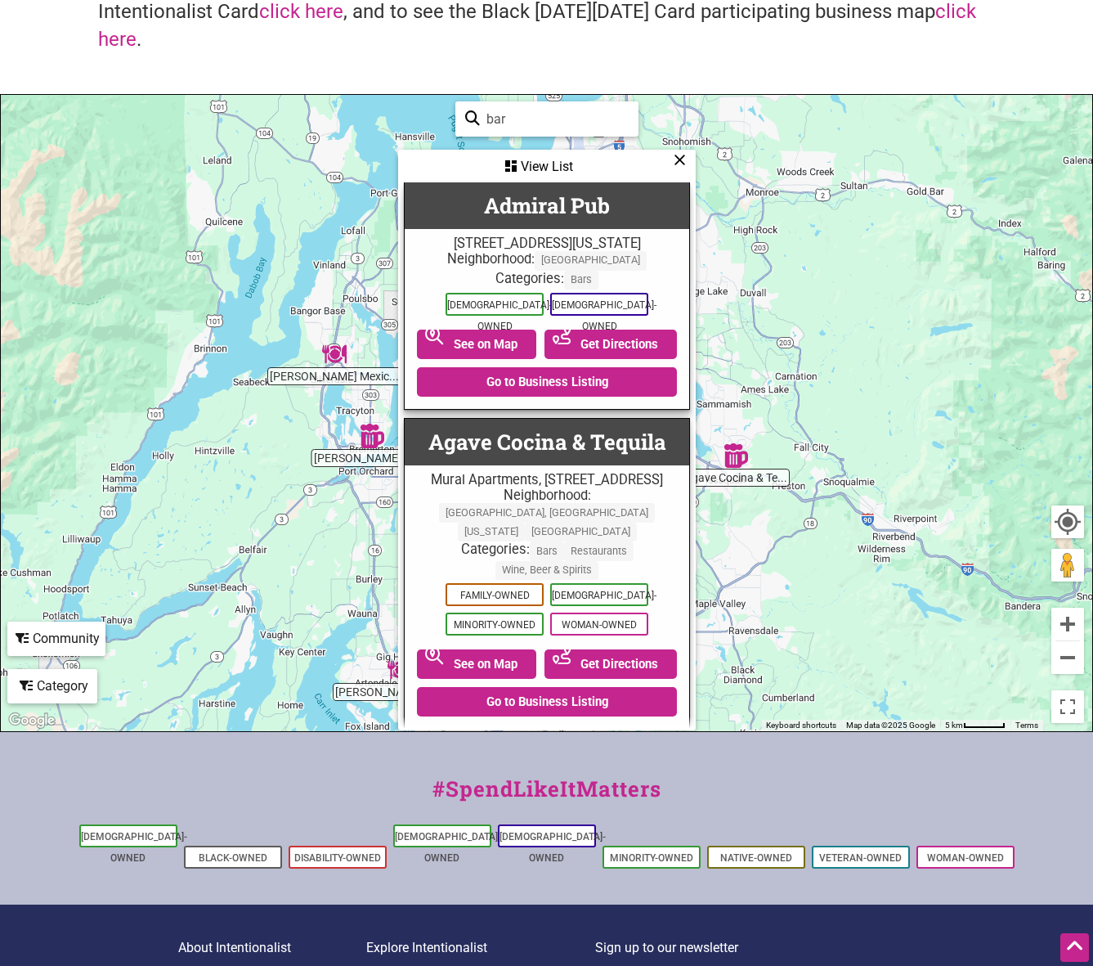
scroll to position [0, 0]
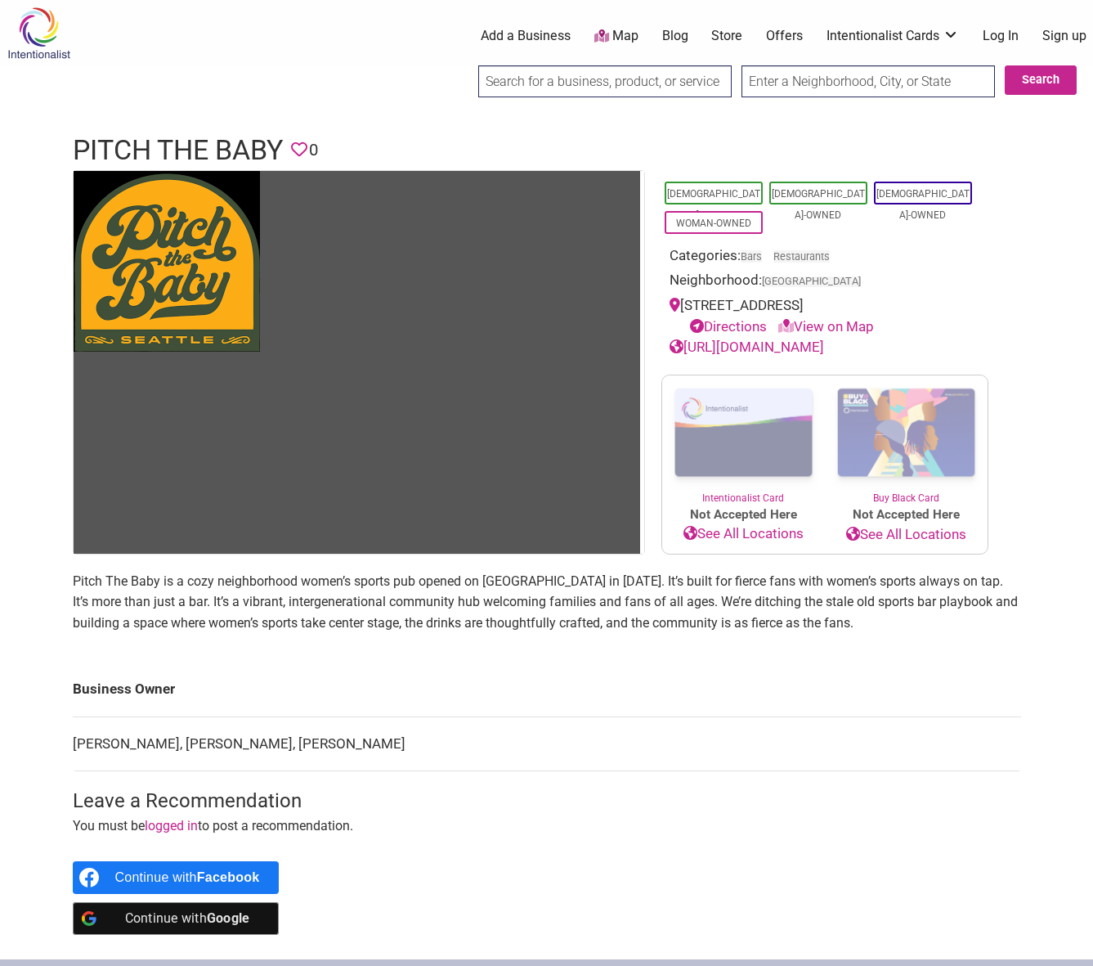
click at [370, 595] on p "Pitch The Baby is a cozy neighborhood women’s sports pub opened on [GEOGRAPHIC_…" at bounding box center [547, 602] width 949 height 63
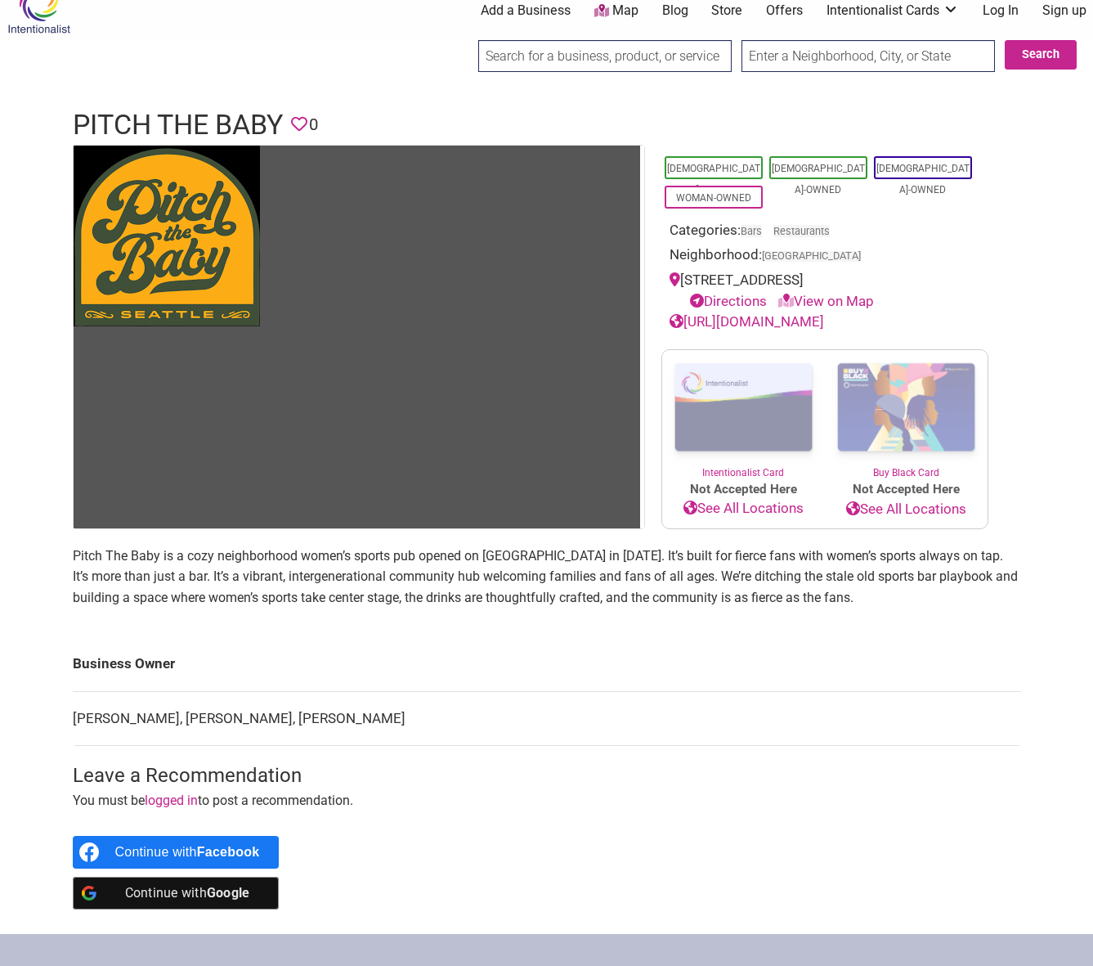
scroll to position [33, 0]
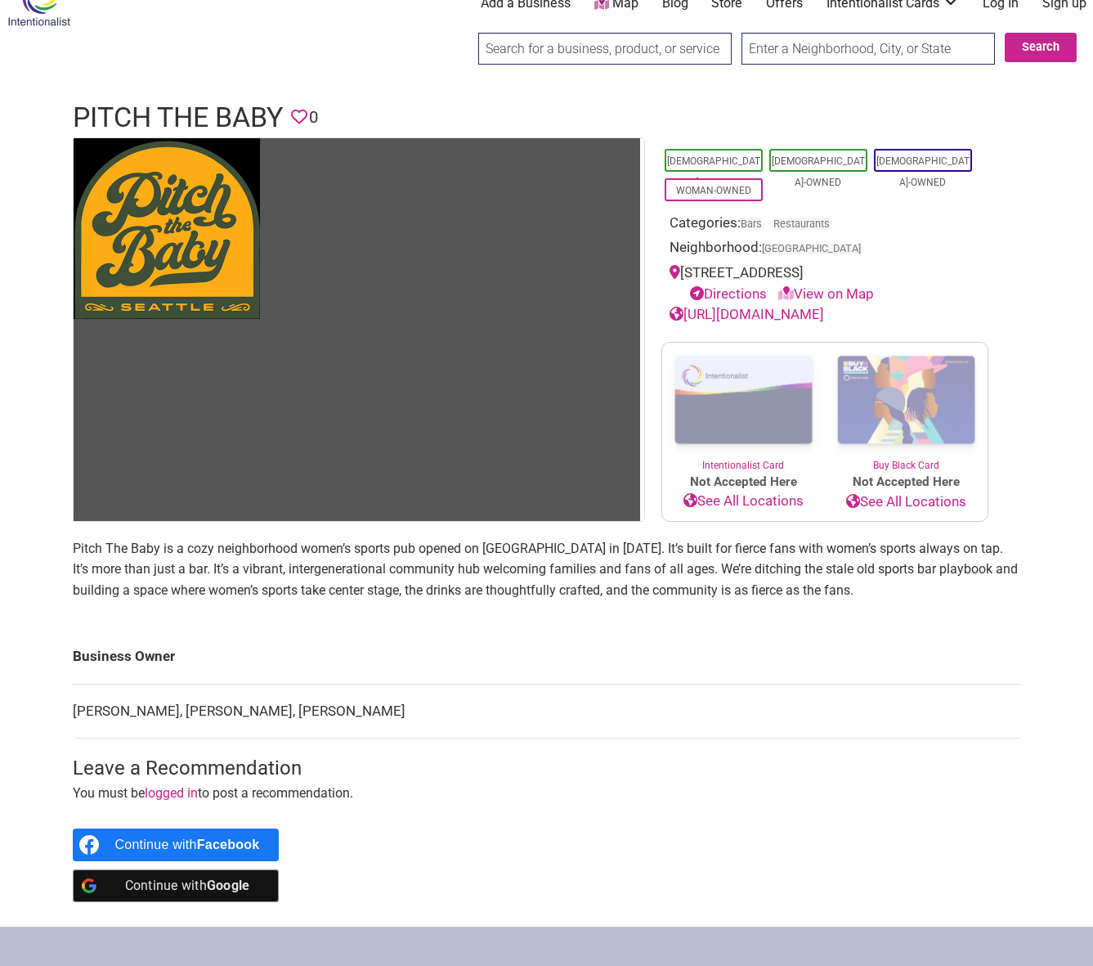
drag, startPoint x: 381, startPoint y: 716, endPoint x: 254, endPoint y: 719, distance: 127.6
click at [254, 719] on td "[PERSON_NAME], [PERSON_NAME], [PERSON_NAME]" at bounding box center [547, 711] width 949 height 55
copy td "[PERSON_NAME]"
click at [255, 711] on td "Anais Custer, Monica Dimas, Kimfer Flanery-Rye" at bounding box center [547, 711] width 949 height 55
drag, startPoint x: 244, startPoint y: 710, endPoint x: 159, endPoint y: 710, distance: 84.2
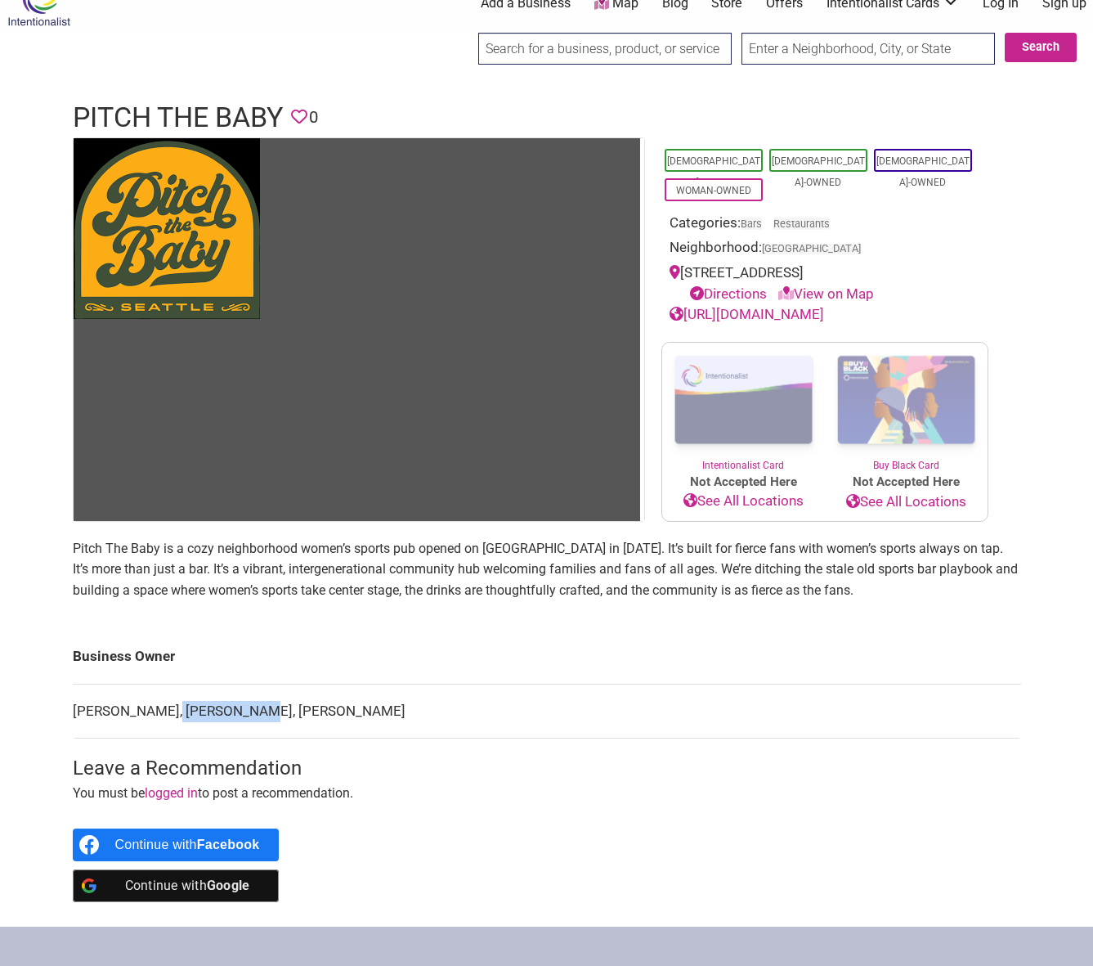
click at [159, 710] on td "Anais Custer, Monica Dimas, Kimfer Flanery-Rye" at bounding box center [547, 711] width 949 height 55
copy td "Monica Dimas"
drag, startPoint x: 152, startPoint y: 711, endPoint x: 65, endPoint y: 716, distance: 86.8
click at [65, 716] on div "Asian-Owned Latino-Owned LGBTQ-Owned Woman-Owned Categories: Bars Restaurants N…" at bounding box center [546, 531] width 981 height 789
click at [138, 739] on main "Asian-Owned Latino-Owned LGBTQ-Owned Woman-Owned Categories: Bars Restaurants N…" at bounding box center [547, 531] width 949 height 789
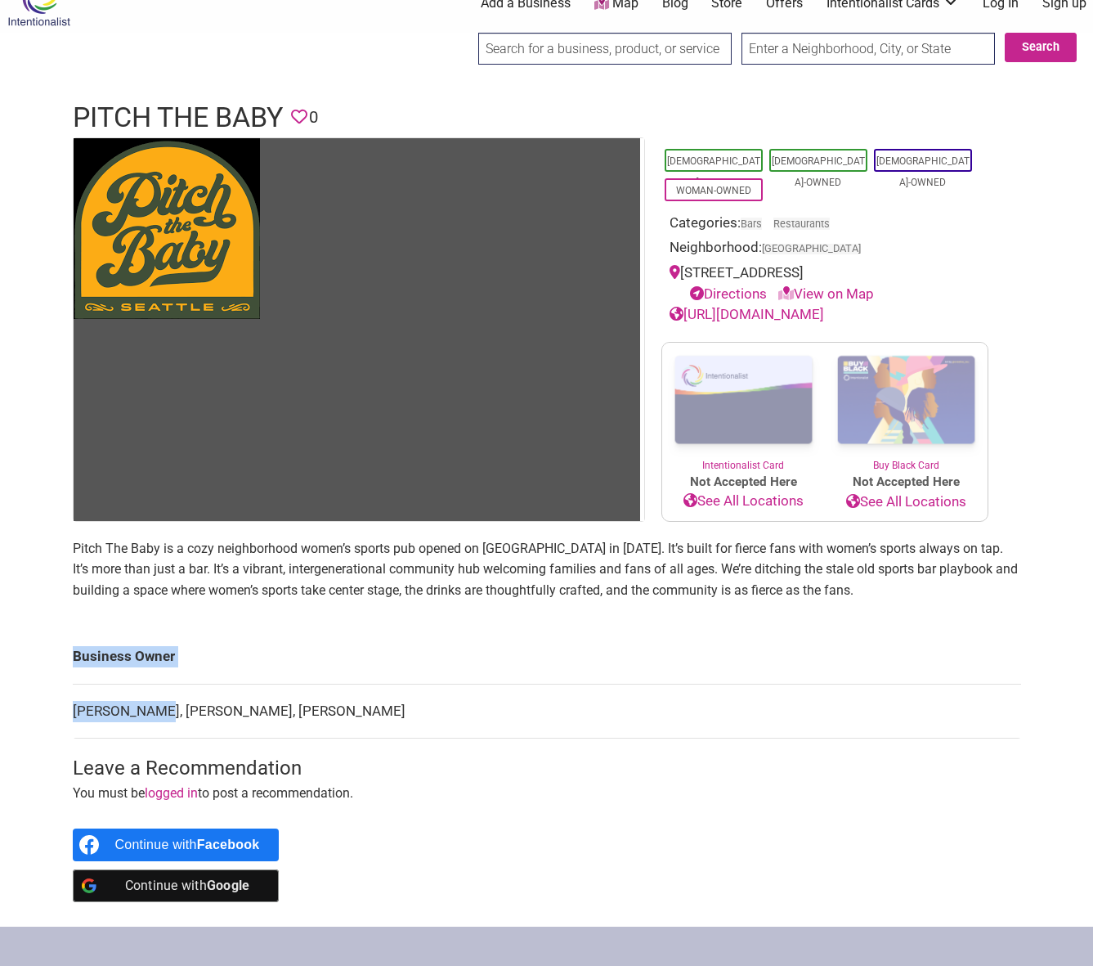
drag, startPoint x: 149, startPoint y: 711, endPoint x: 68, endPoint y: 716, distance: 81.1
click at [68, 716] on div "Asian-Owned Latino-Owned LGBTQ-Owned Woman-Owned Categories: Bars Restaurants N…" at bounding box center [546, 531] width 981 height 789
click at [78, 716] on td "Anais Custer, Monica Dimas, Kimfer Flanery-Rye" at bounding box center [547, 711] width 949 height 55
drag, startPoint x: 151, startPoint y: 708, endPoint x: 75, endPoint y: 708, distance: 76.1
click at [75, 708] on td "Anais Custer, Monica Dimas, Kimfer Flanery-Rye" at bounding box center [547, 711] width 949 height 55
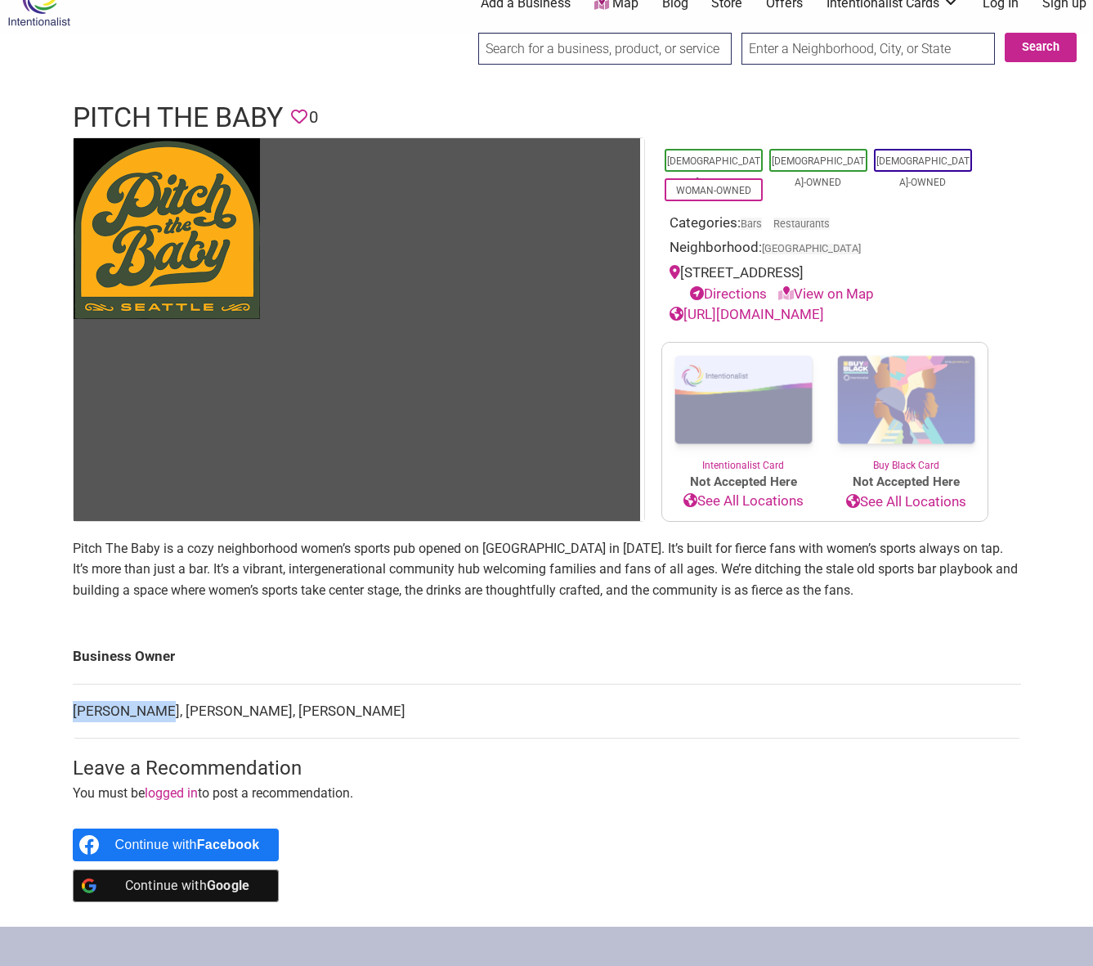
copy td "Anais Custer"
